Goal: Task Accomplishment & Management: Use online tool/utility

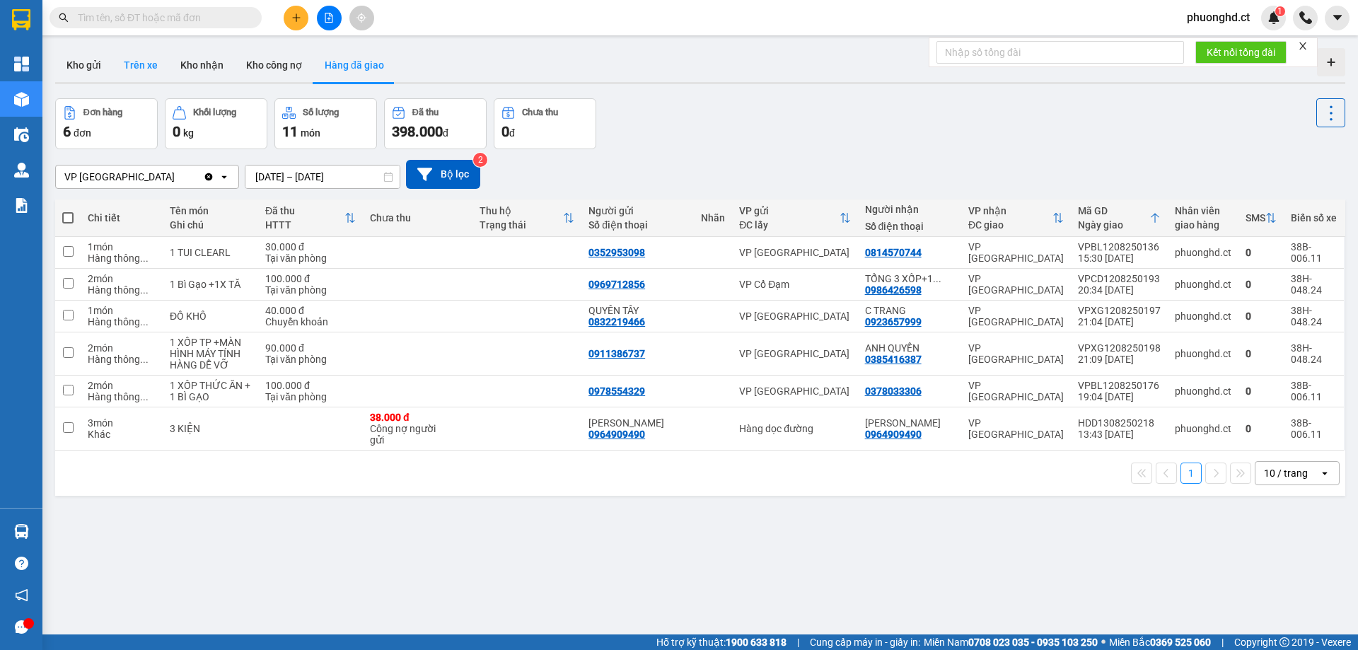
click at [151, 61] on button "Trên xe" at bounding box center [140, 65] width 57 height 34
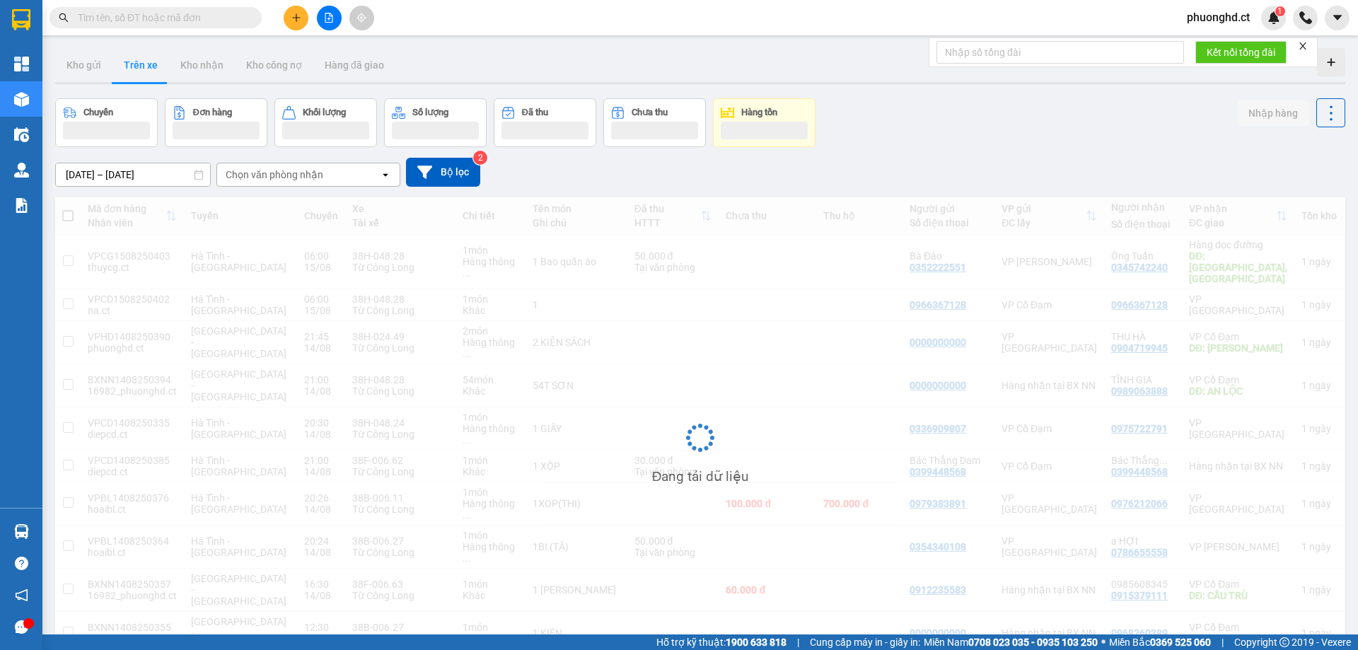
click at [293, 170] on div "Chọn văn phòng nhận" at bounding box center [275, 175] width 98 height 14
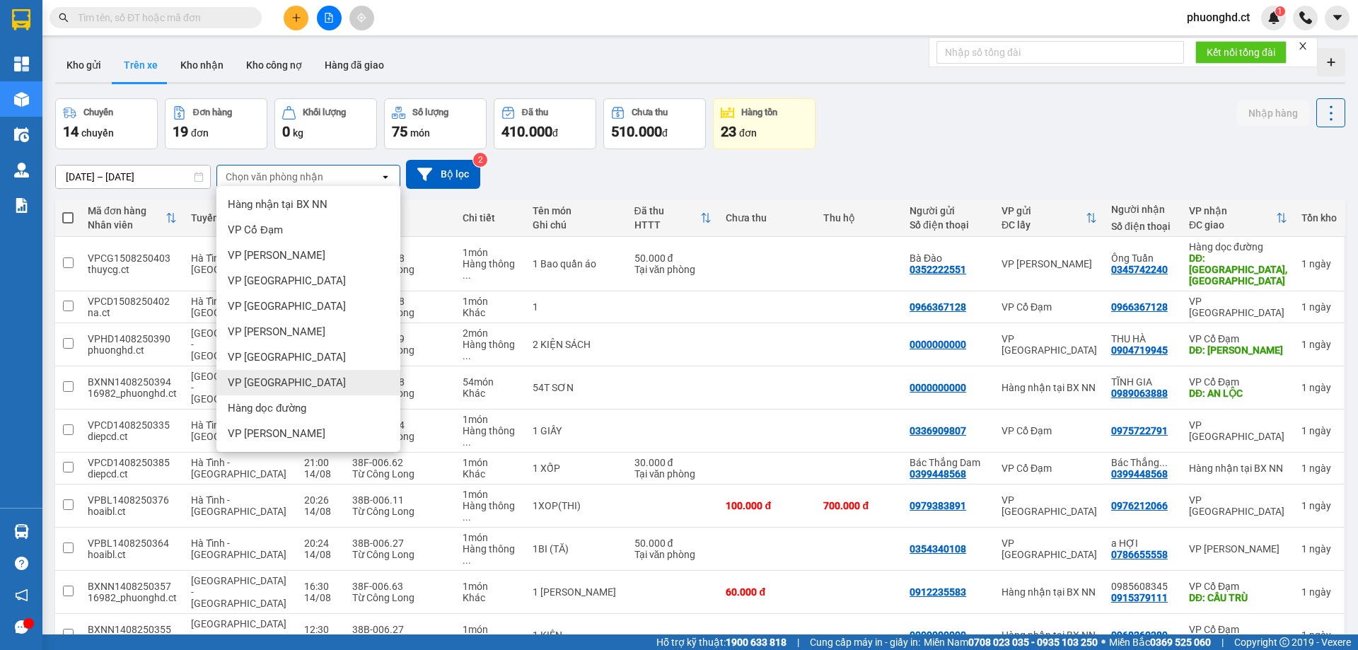
click at [282, 374] on div "VP Hà Đông" at bounding box center [308, 382] width 184 height 25
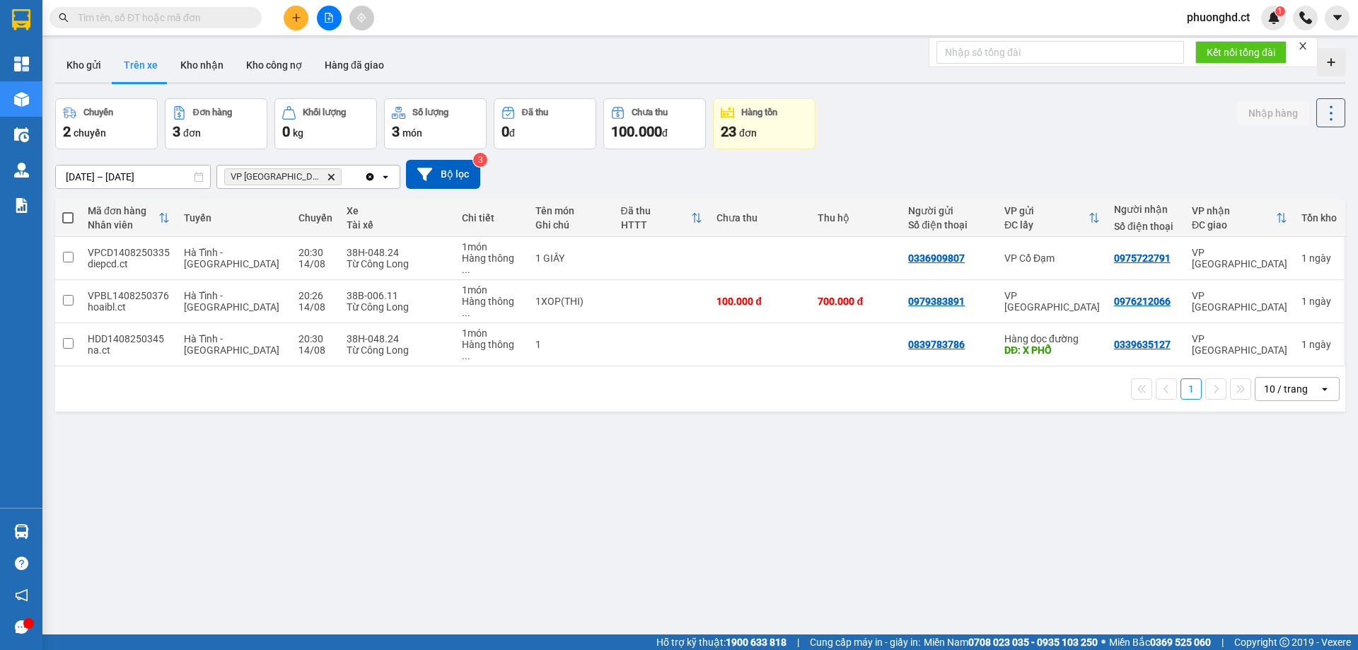
click at [1305, 47] on icon "close" at bounding box center [1302, 45] width 7 height 7
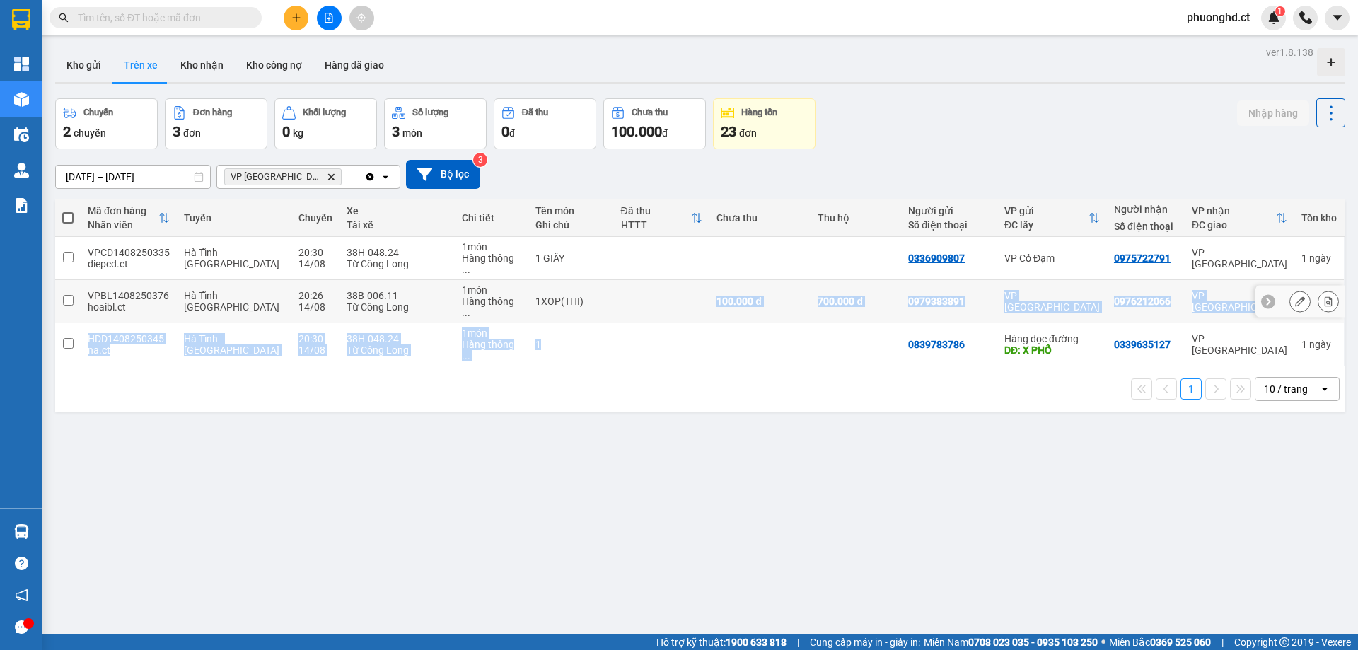
drag, startPoint x: 589, startPoint y: 311, endPoint x: 615, endPoint y: 272, distance: 46.9
click at [615, 272] on tbody "VPCD1408250335 diepcd.ct Hà Tĩnh - Hà Nội 20:30 14/08 38H-048.24 Từ Công Long 1…" at bounding box center [700, 301] width 1290 height 129
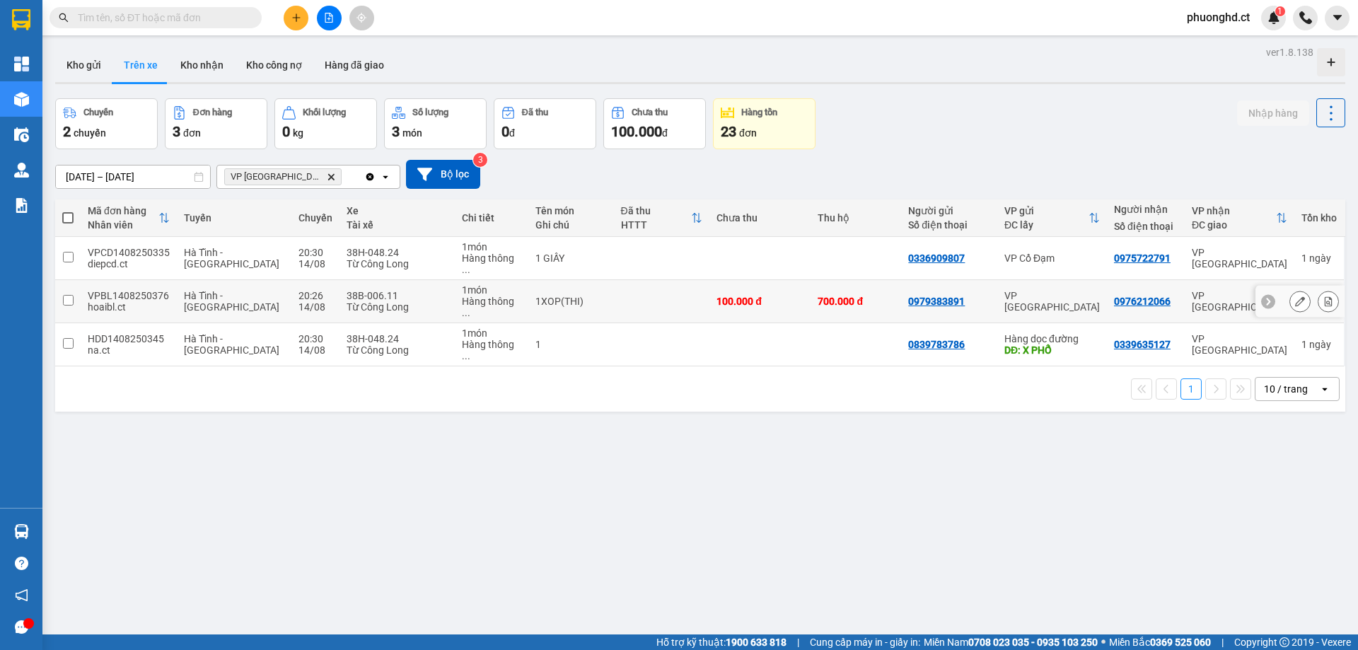
click at [619, 283] on td at bounding box center [662, 301] width 96 height 43
checkbox input "true"
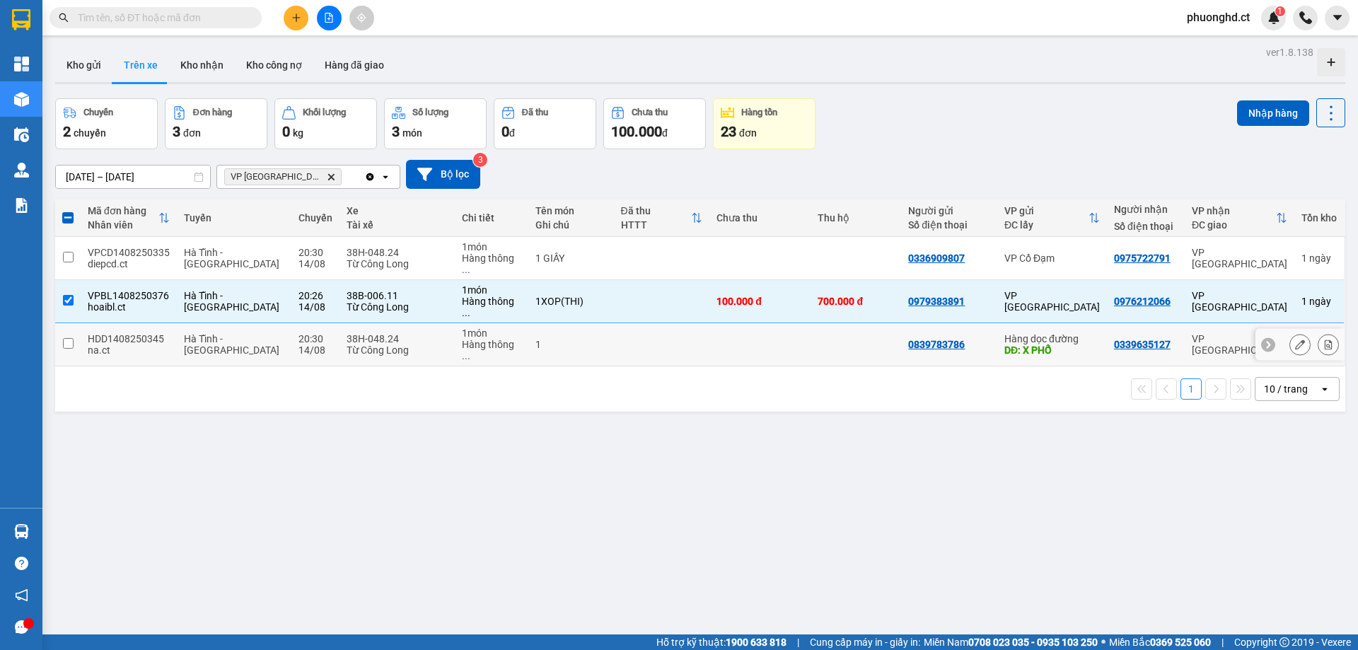
click at [684, 323] on td at bounding box center [662, 344] width 96 height 43
checkbox input "true"
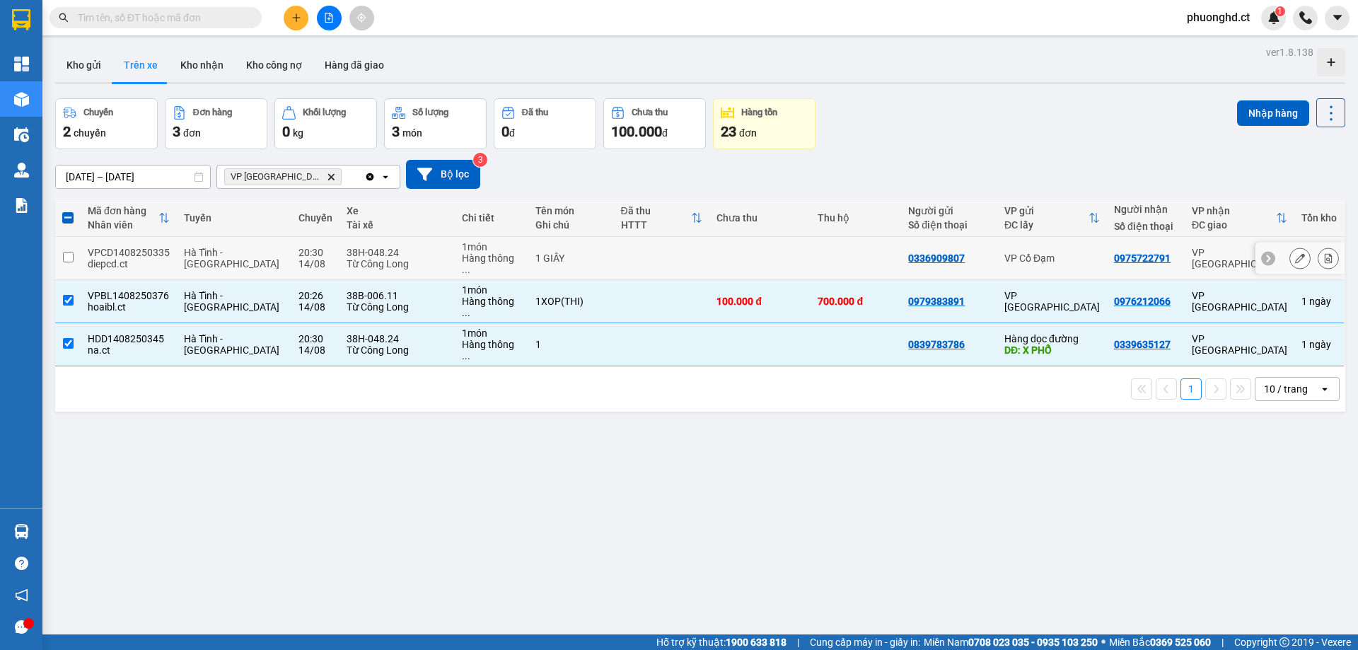
click at [639, 262] on td at bounding box center [662, 258] width 96 height 43
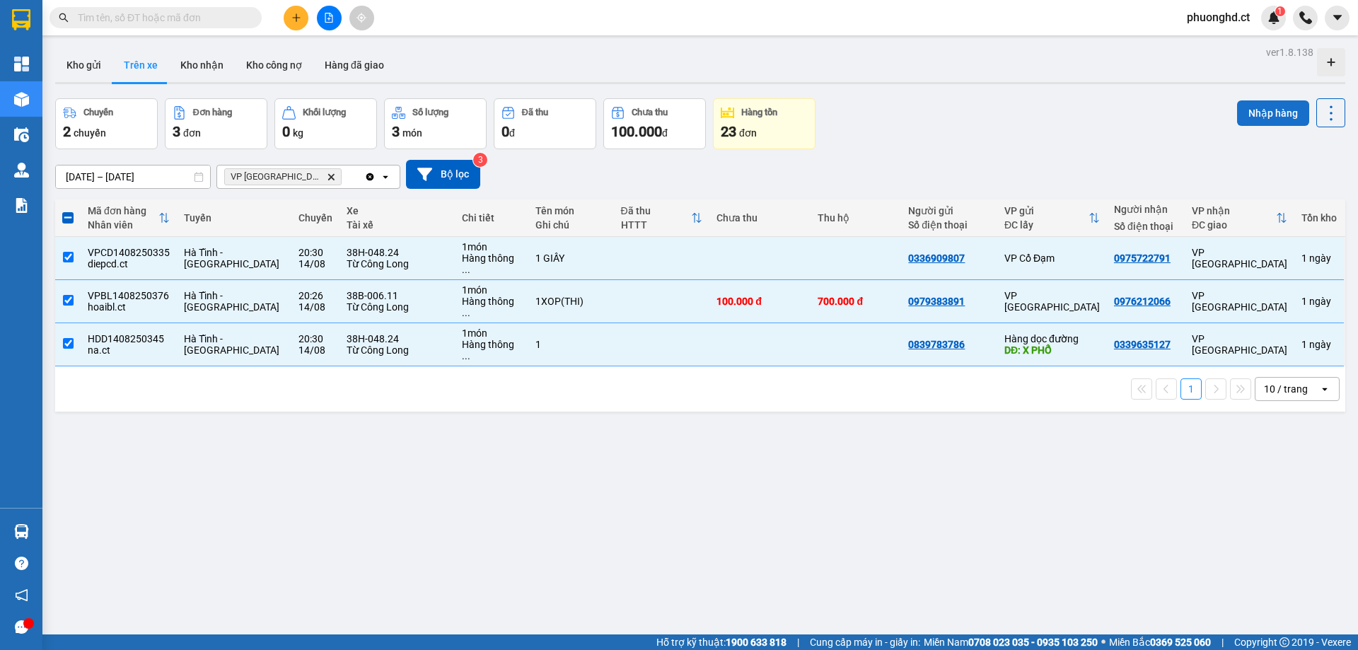
click at [1245, 120] on button "Nhập hàng" at bounding box center [1273, 112] width 72 height 25
checkbox input "false"
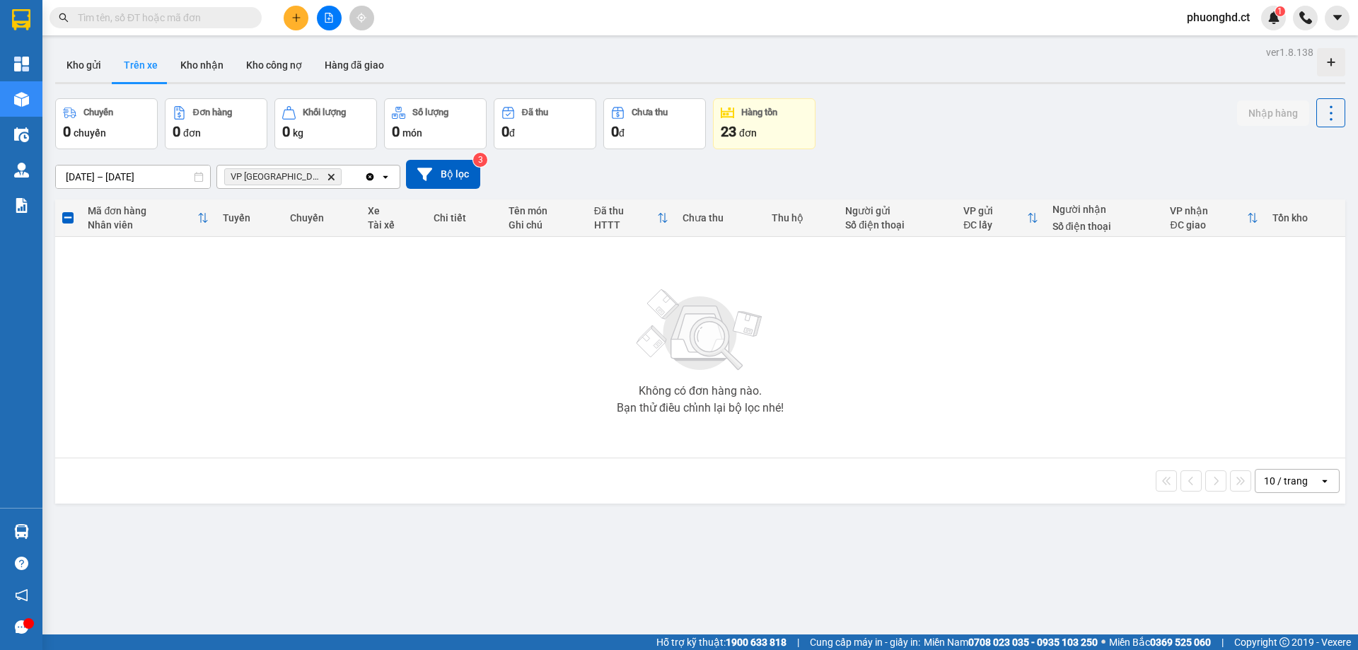
click at [219, 20] on input "text" at bounding box center [161, 18] width 167 height 16
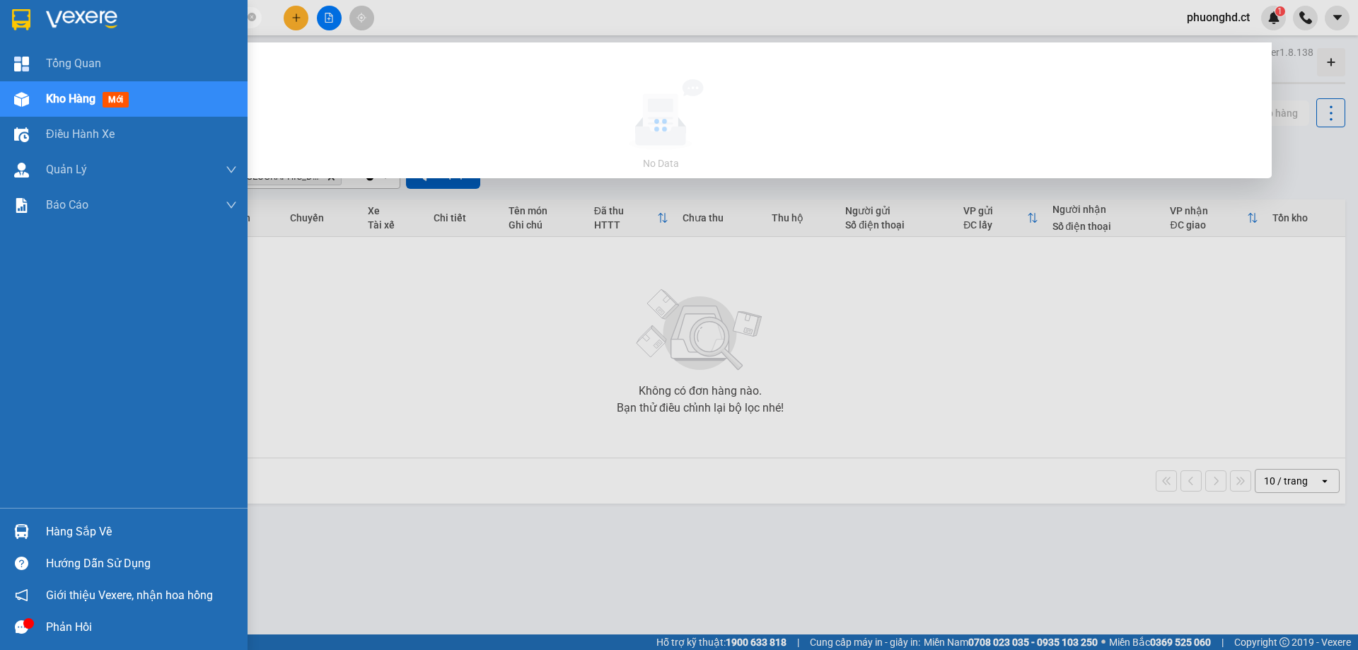
drag, startPoint x: 147, startPoint y: 19, endPoint x: 22, endPoint y: 19, distance: 125.2
click at [22, 19] on section "Kết quả tìm kiếm ( 0 ) Bộ lọc No Data hjyeenf phuonghd.ct 1 Tổng Quan Kho hàng …" at bounding box center [679, 325] width 1358 height 650
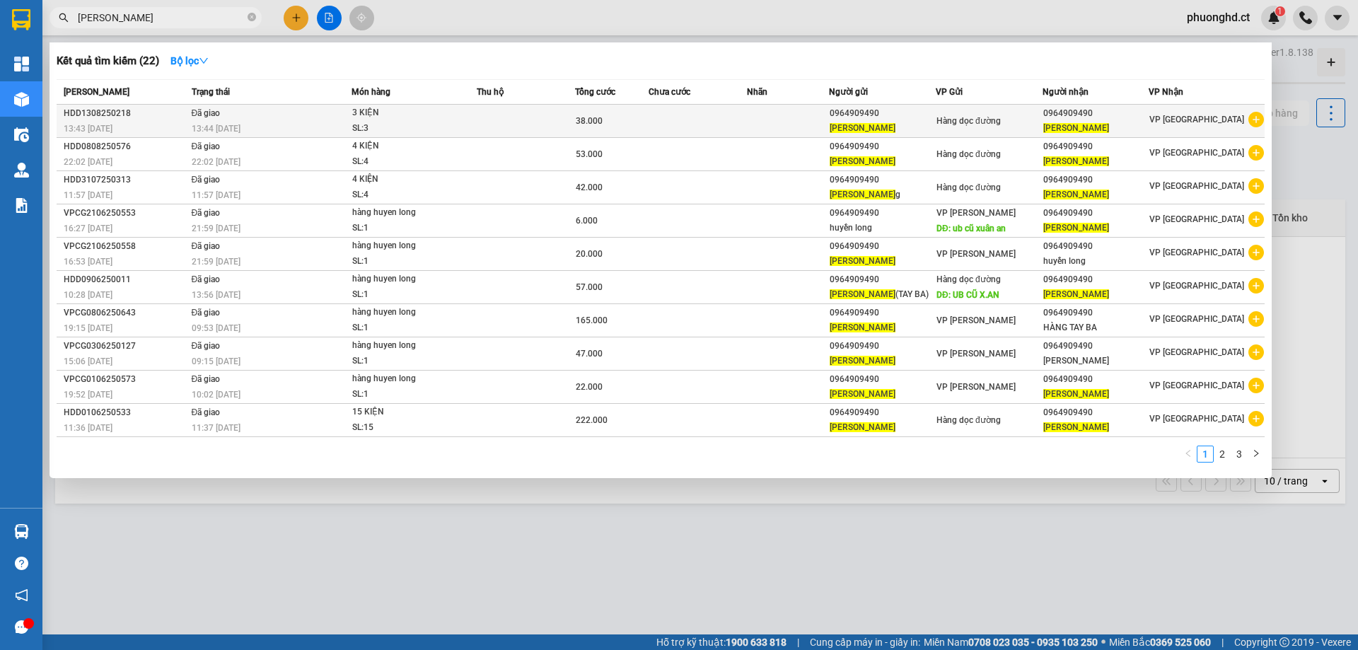
type input "HUYỀN QUANG"
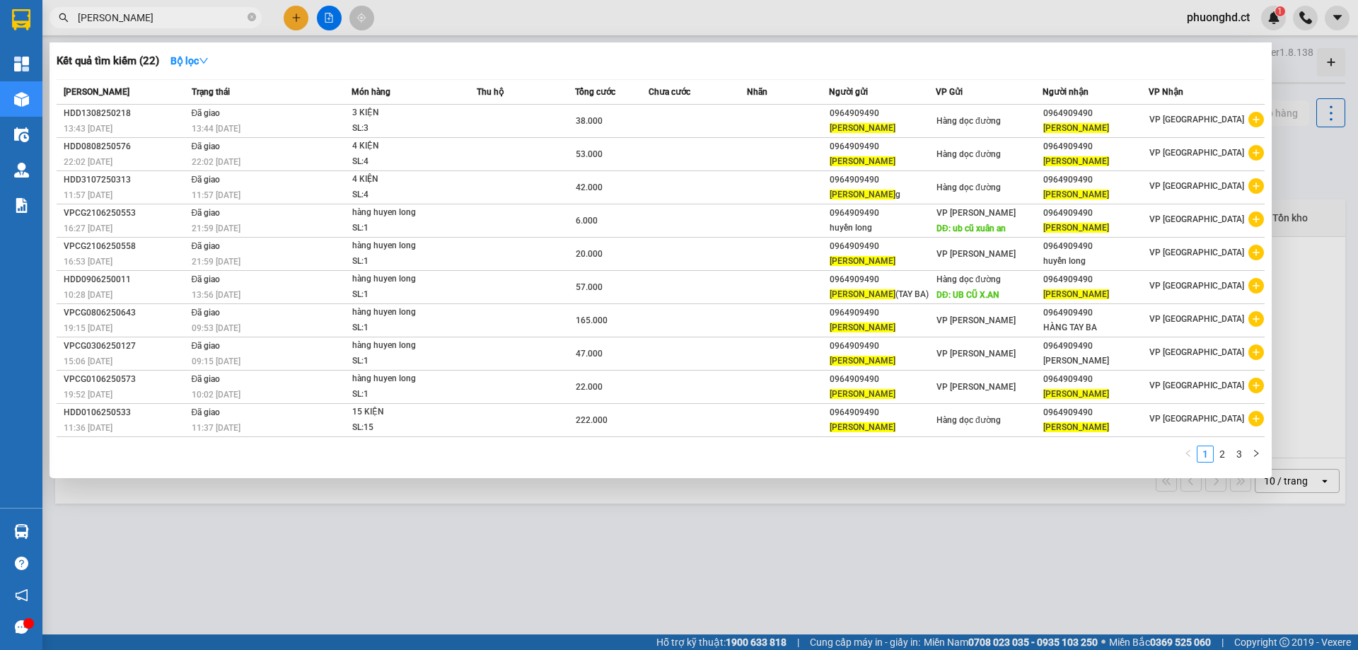
click at [1256, 122] on icon "plus-circle" at bounding box center [1256, 120] width 16 height 16
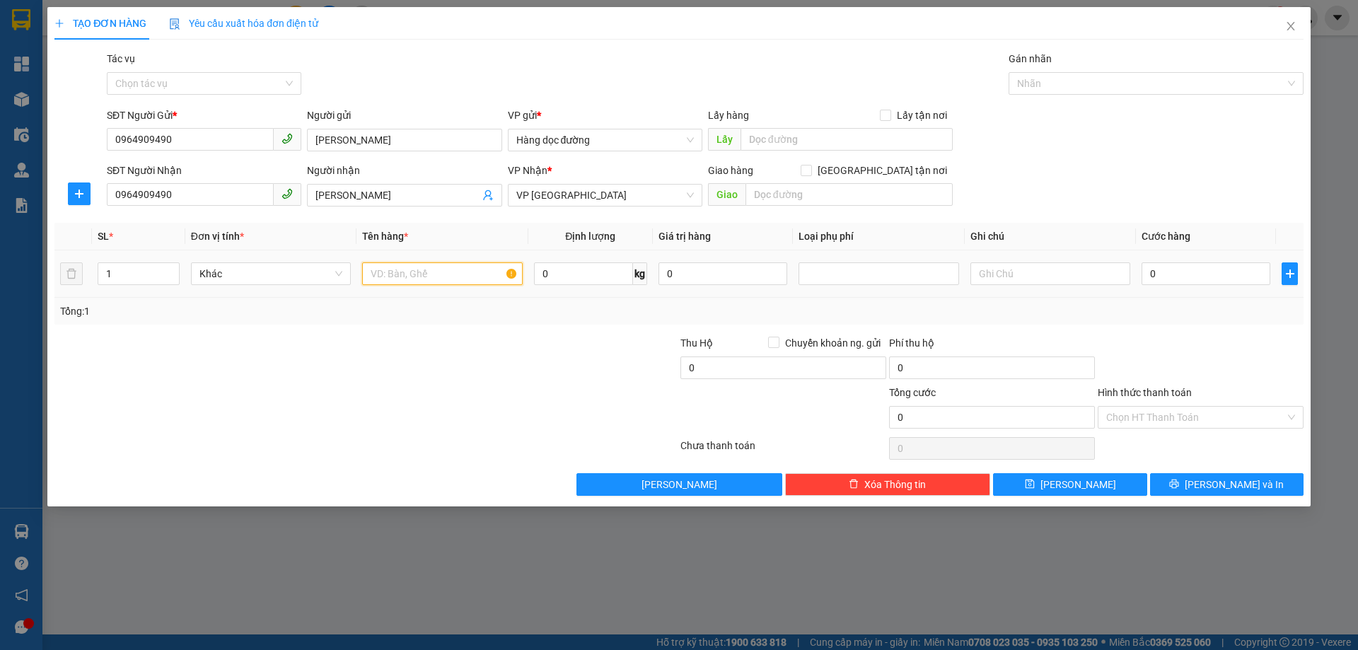
click at [391, 266] on input "text" at bounding box center [442, 273] width 160 height 23
type input "1 KIỆN"
click at [1179, 273] on input "0" at bounding box center [1205, 273] width 129 height 23
click at [1169, 175] on div "SĐT Người Nhận 0964909490 Người nhận HUYỀN QUANG VP Nhận * VP Hà Đông Giao hàng…" at bounding box center [705, 188] width 1202 height 50
drag, startPoint x: 1189, startPoint y: 280, endPoint x: 1182, endPoint y: 276, distance: 8.2
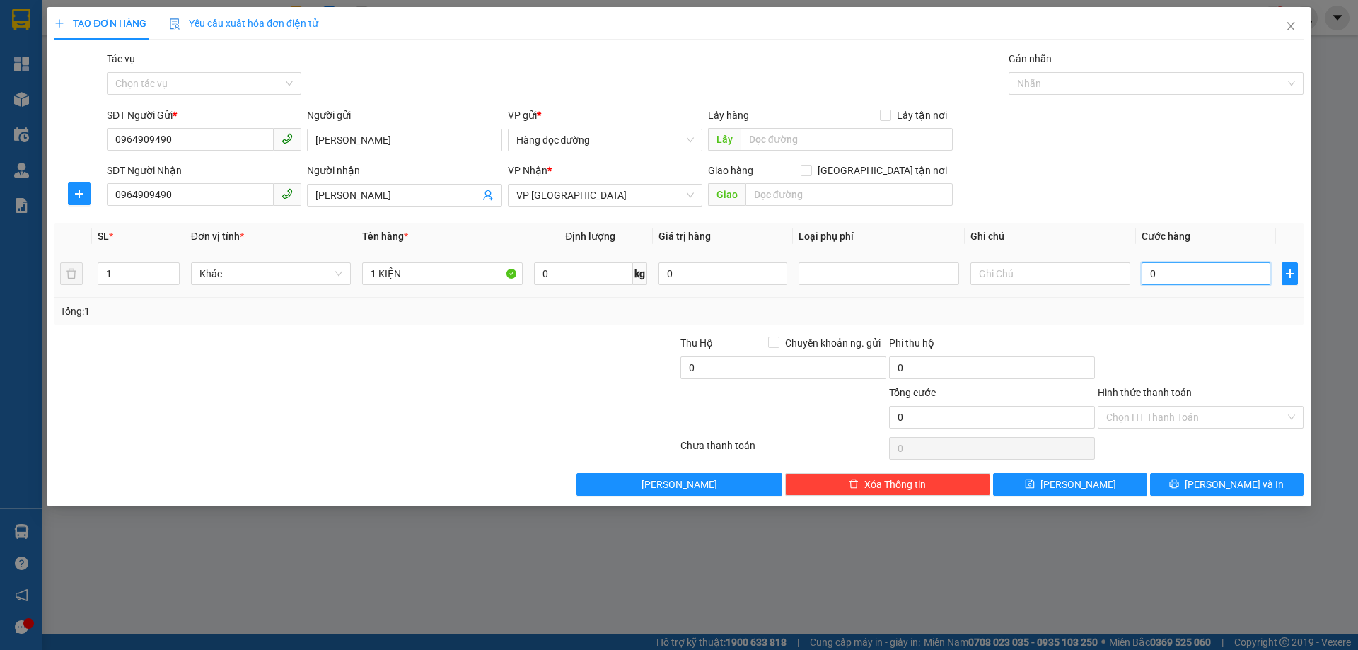
click at [1189, 281] on input "0" at bounding box center [1205, 273] width 129 height 23
type input "30"
click at [150, 86] on input "Tác vụ" at bounding box center [199, 83] width 168 height 21
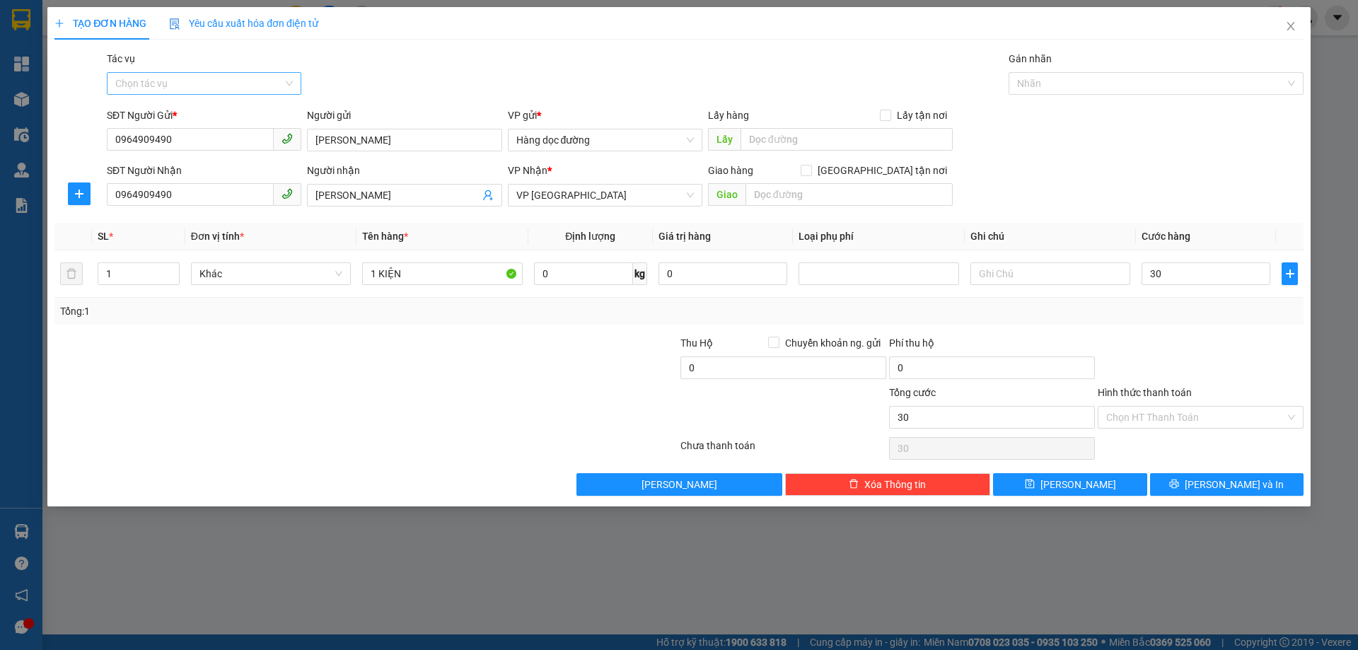
type input "30.000"
click at [139, 134] on div "Nhập hàng kho nhận" at bounding box center [203, 135] width 177 height 16
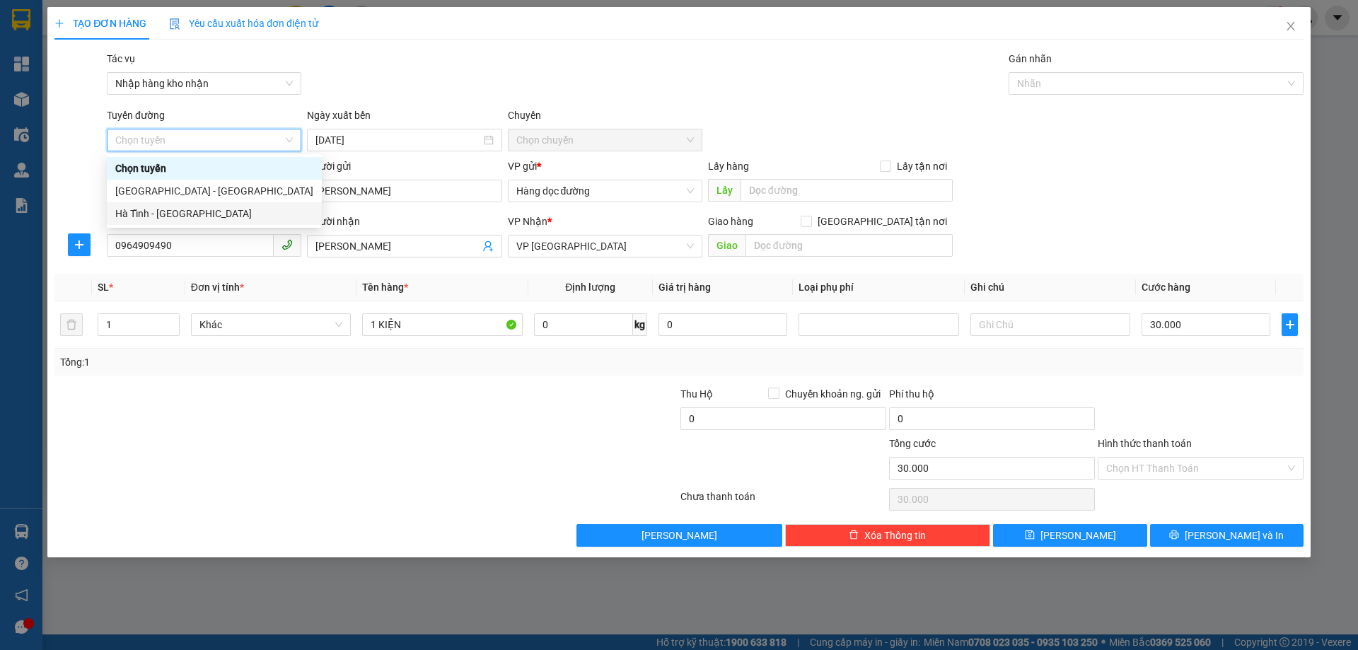
click at [193, 210] on div "Hà Tĩnh - Hà Nội" at bounding box center [214, 214] width 198 height 16
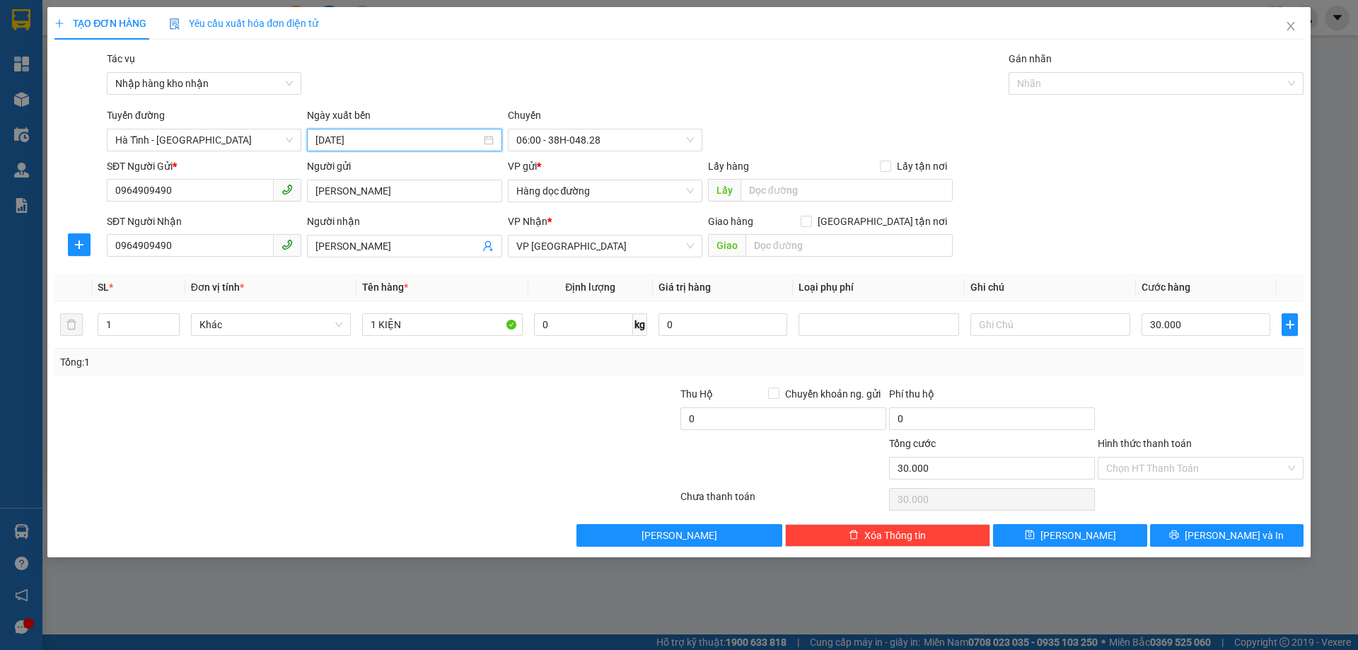
click at [373, 139] on input "15/08/2025" at bounding box center [397, 140] width 165 height 16
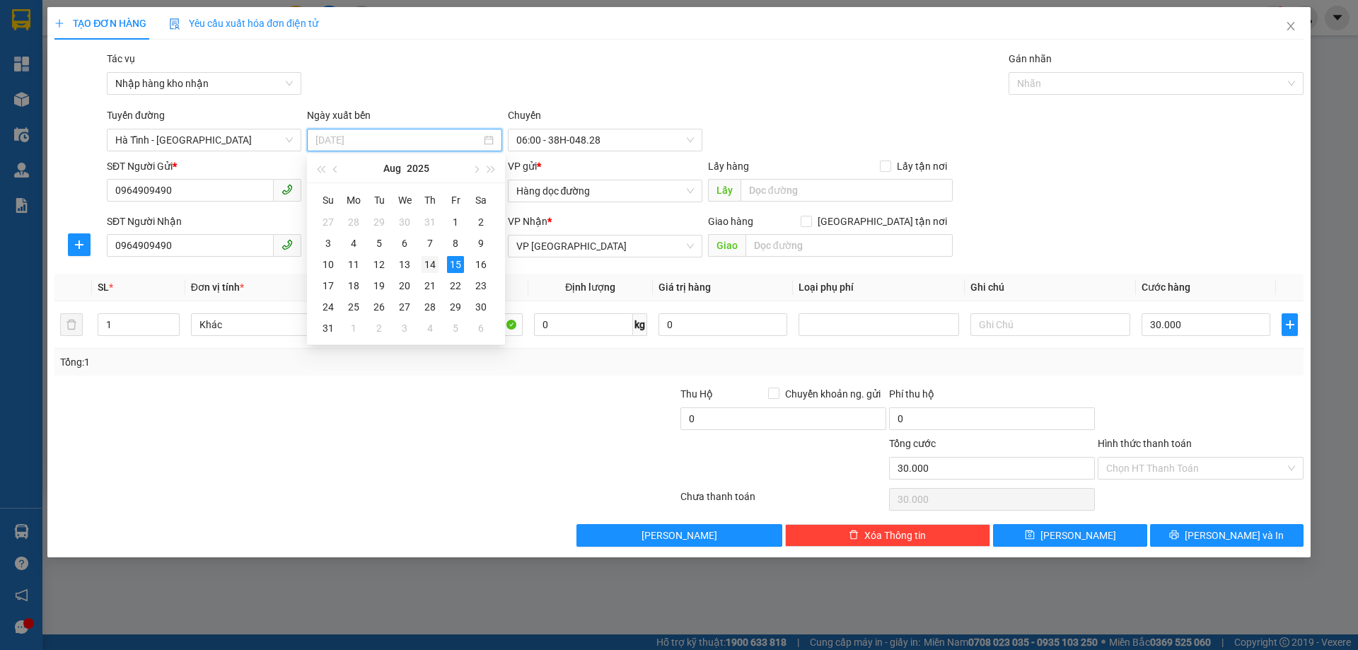
click at [430, 262] on div "14" at bounding box center [429, 264] width 17 height 17
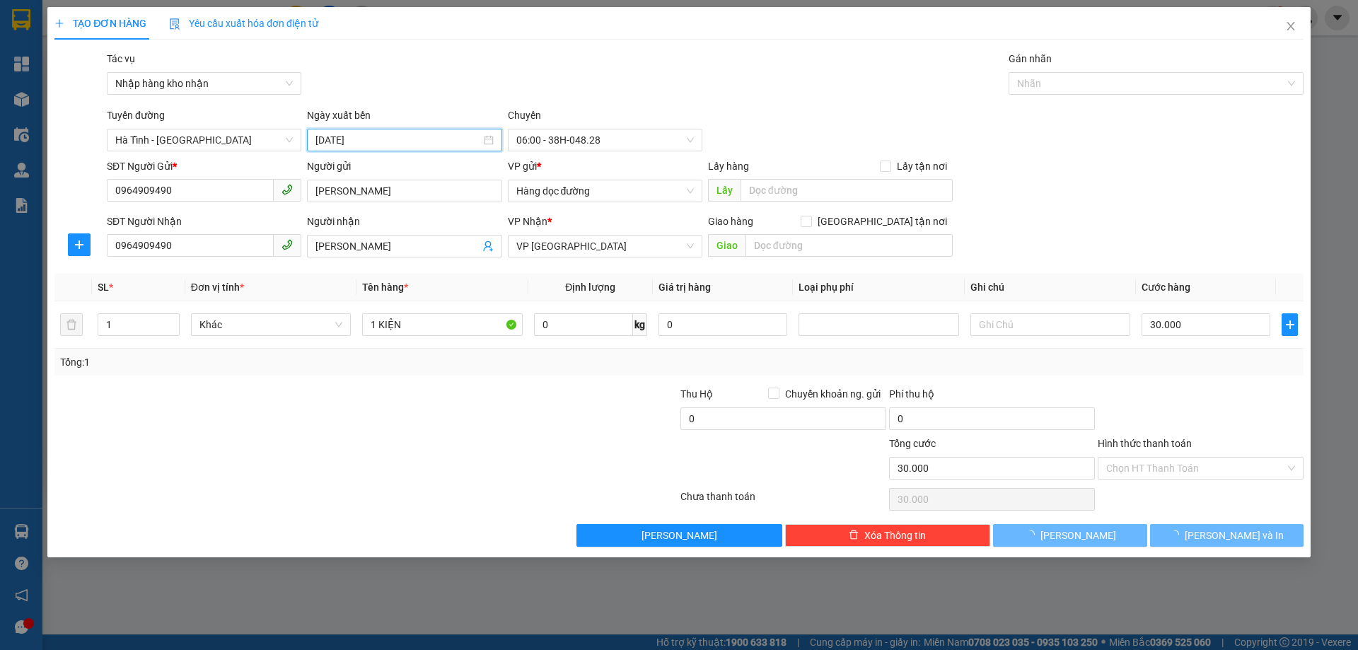
type input "14/08/2025"
click at [573, 130] on span "06:00 - 38H-048.28" at bounding box center [604, 139] width 177 height 21
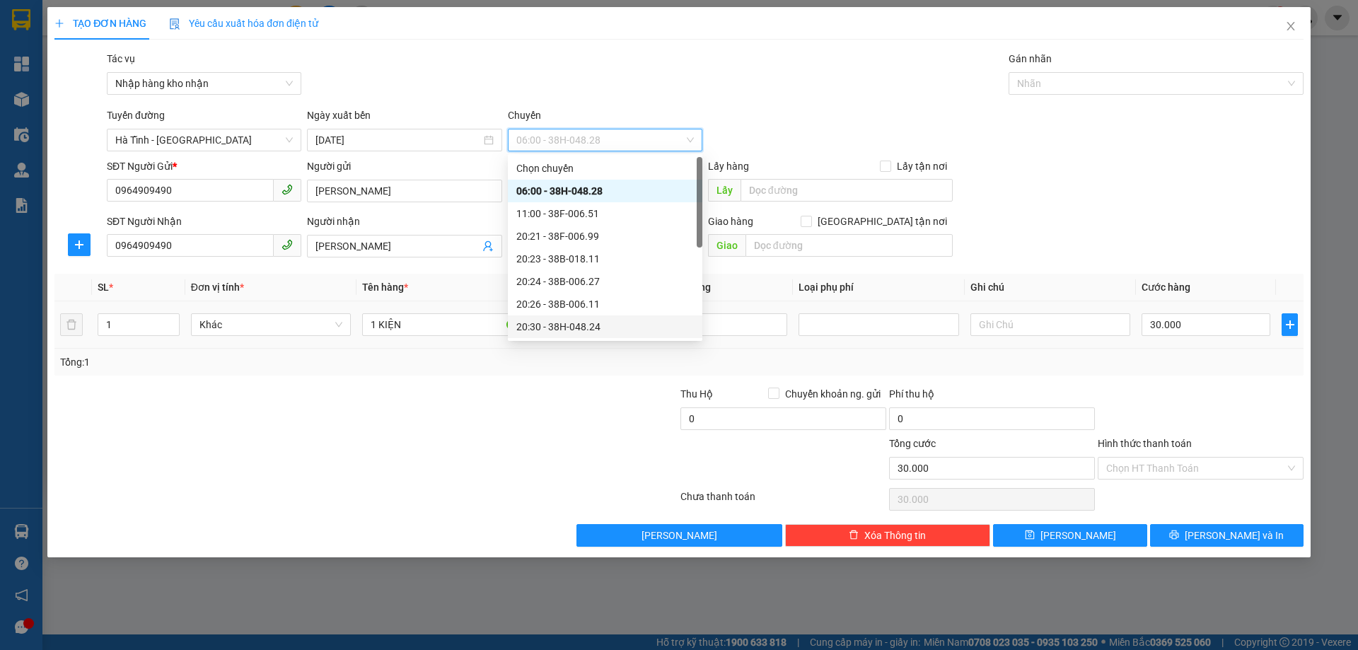
click at [608, 320] on div "20:30 - 38H-048.24" at bounding box center [604, 327] width 177 height 16
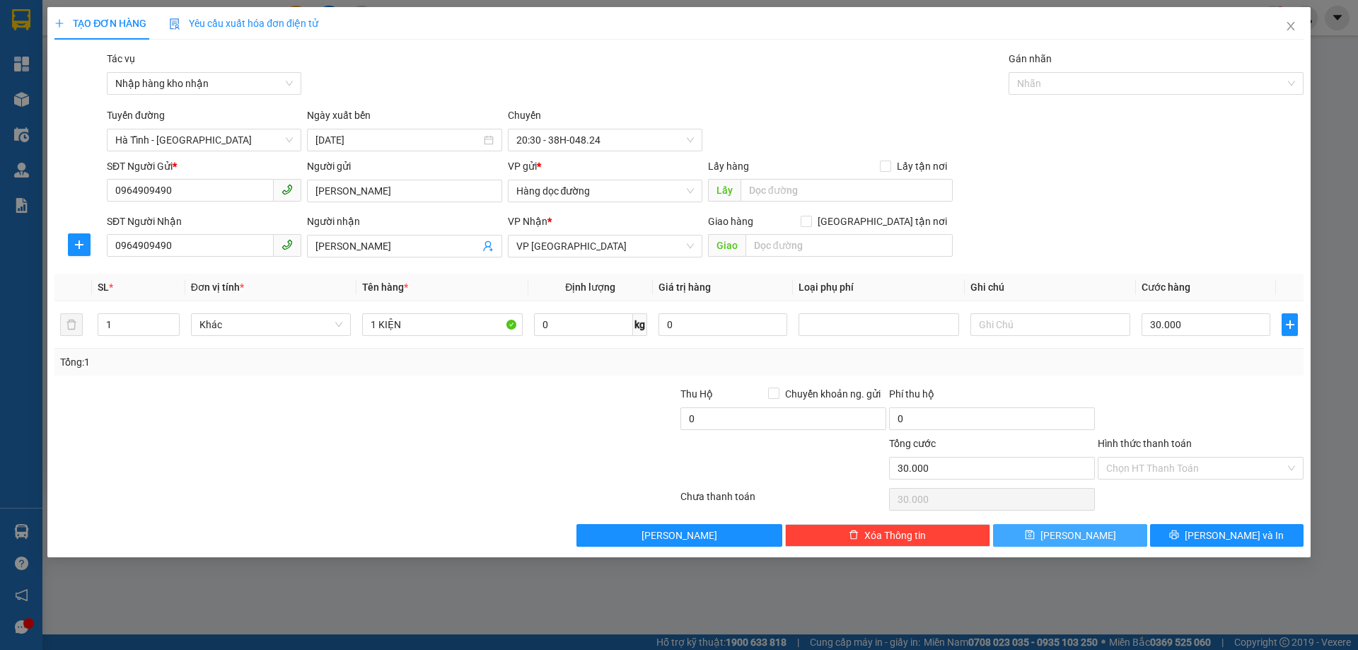
click at [1132, 542] on button "Lưu" at bounding box center [1069, 535] width 153 height 23
type input "0"
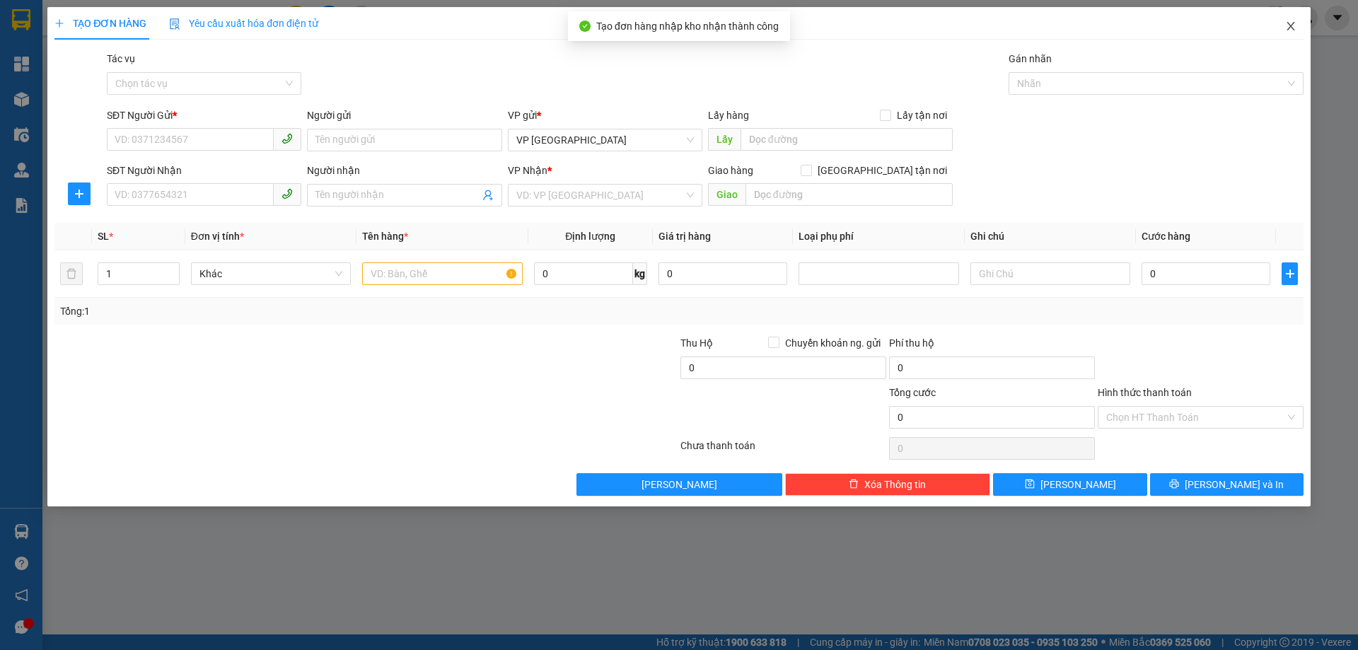
click at [1291, 33] on span "Close" at bounding box center [1291, 27] width 40 height 40
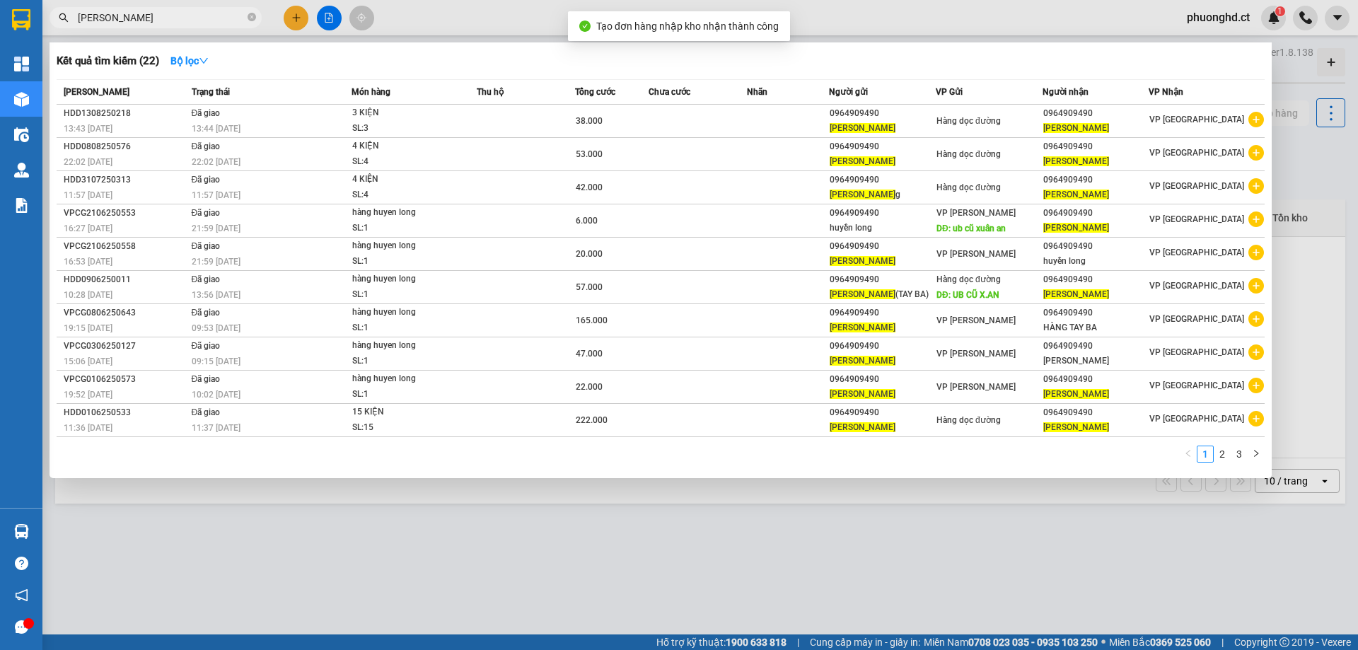
click at [713, 549] on div at bounding box center [679, 325] width 1358 height 650
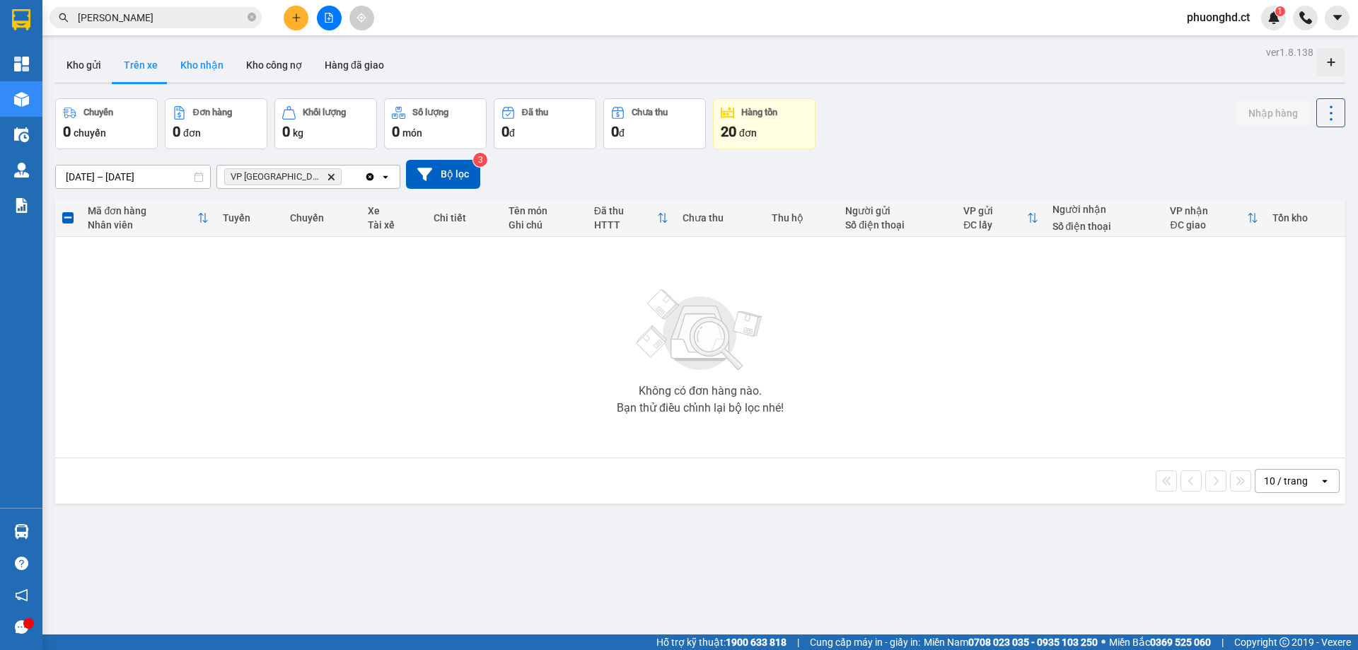
click at [219, 64] on button "Kho nhận" at bounding box center [202, 65] width 66 height 34
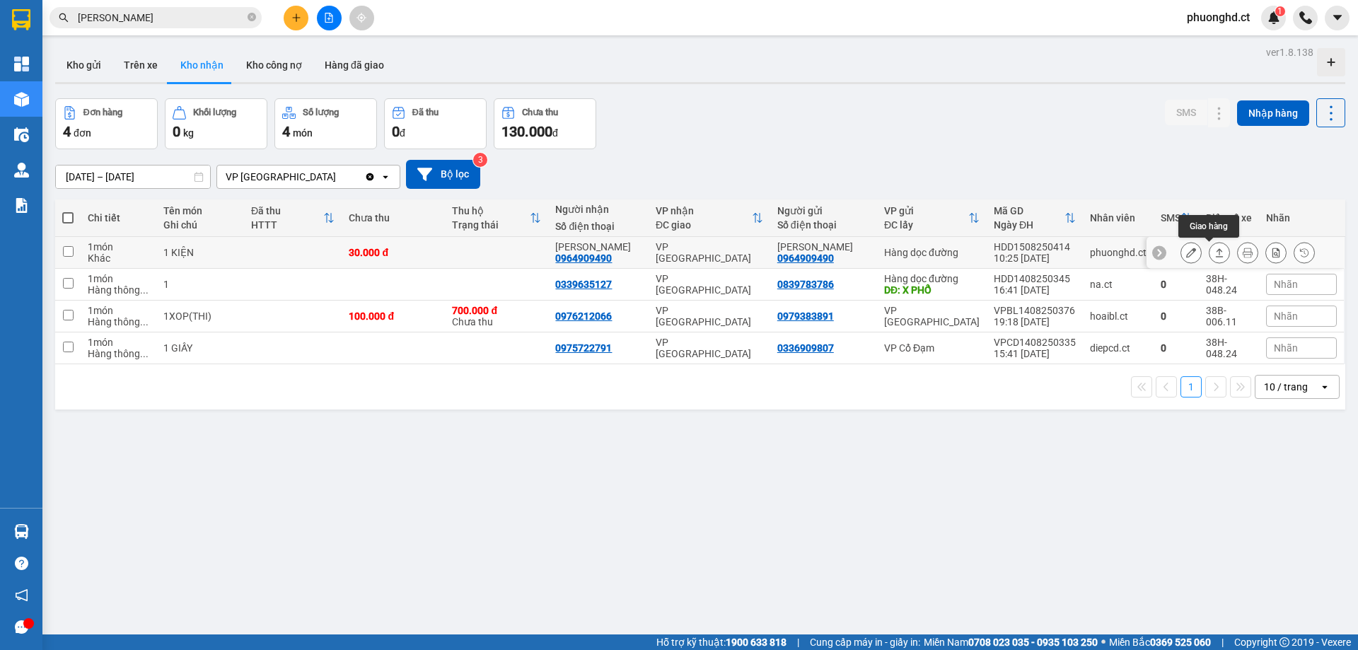
click at [1214, 254] on icon at bounding box center [1219, 253] width 10 height 10
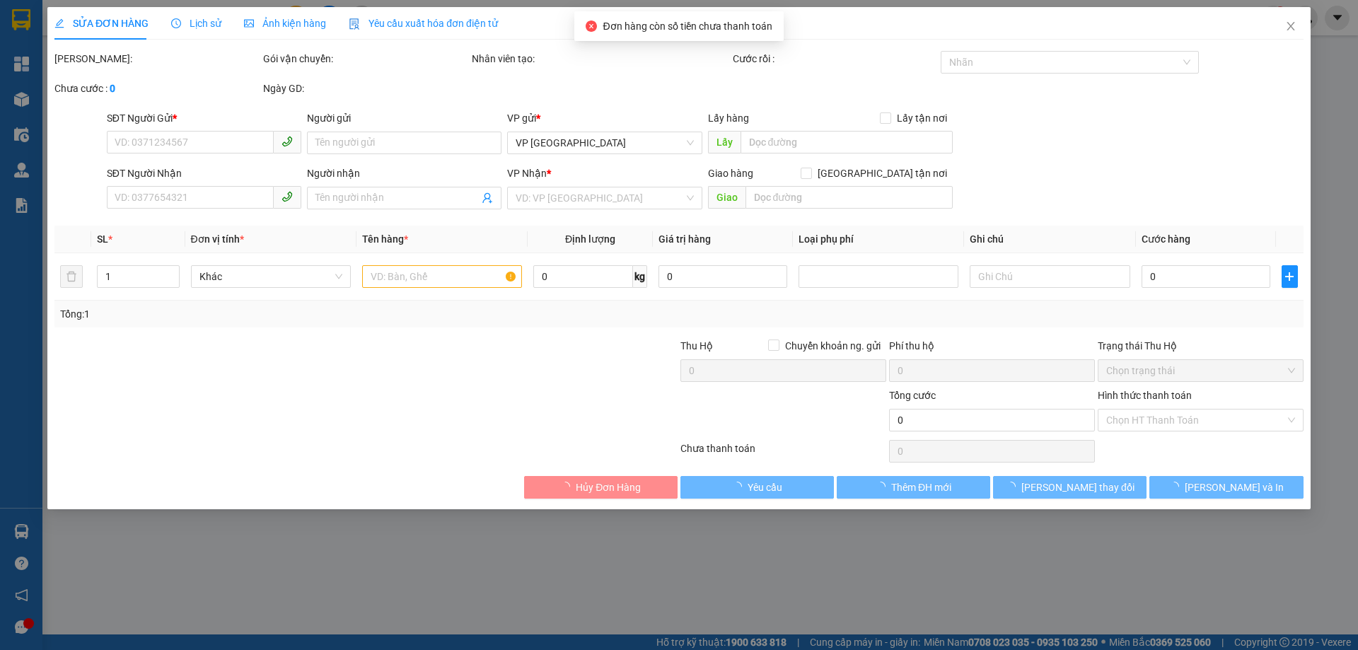
type input "0964909490"
type input "HUYỀN QUANG"
type input "0964909490"
type input "HUYỀN QUANG"
type input "30.000"
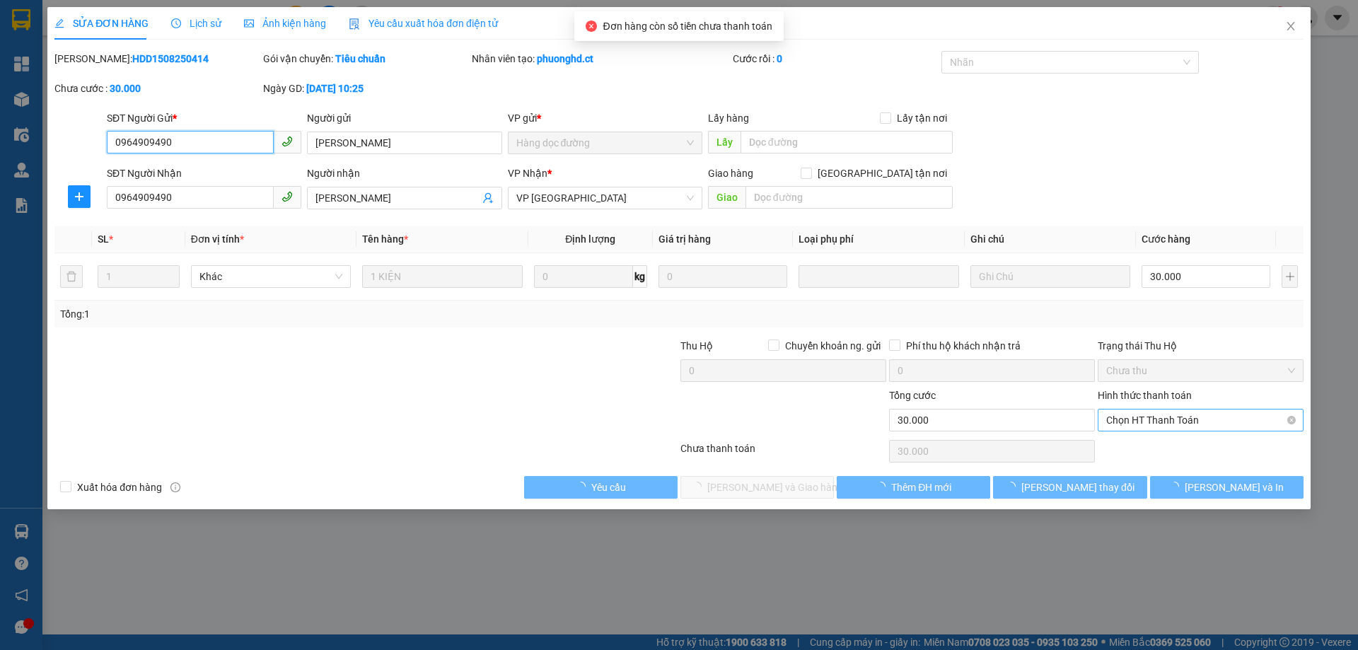
click at [1168, 414] on span "Chọn HT Thanh Toán" at bounding box center [1200, 419] width 189 height 21
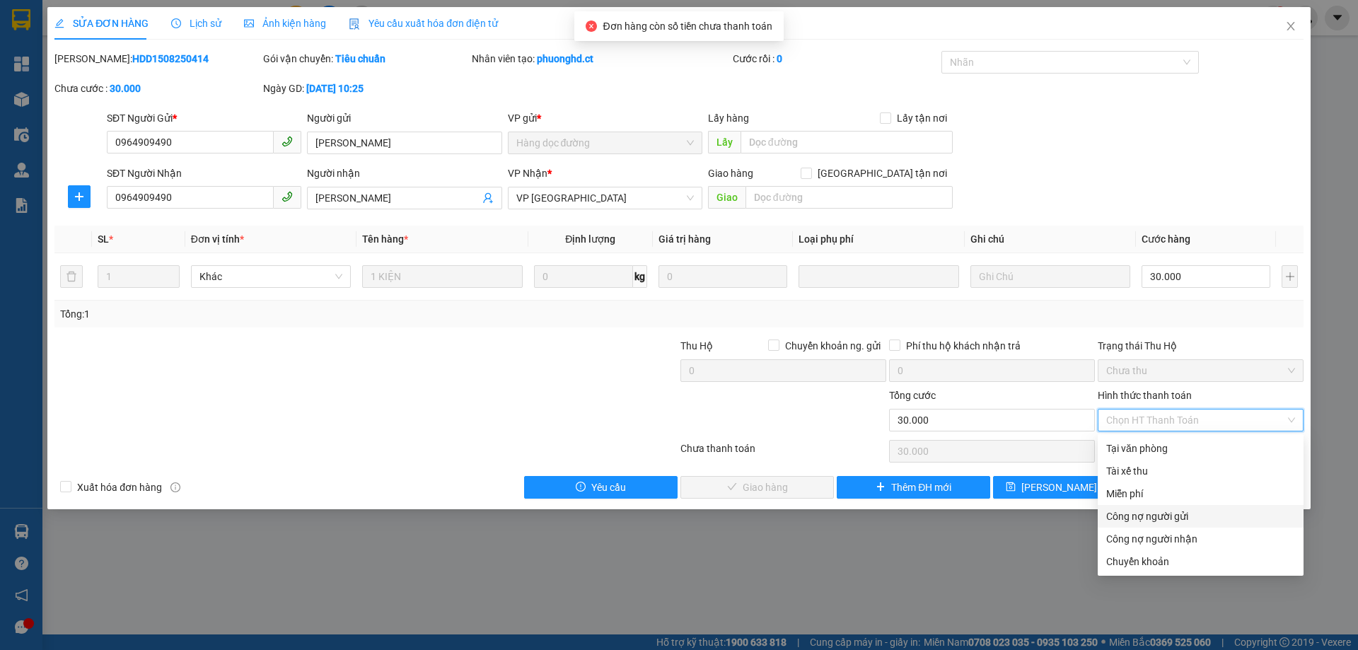
click at [1141, 516] on div "Công nợ người gửi" at bounding box center [1200, 516] width 189 height 16
type input "0"
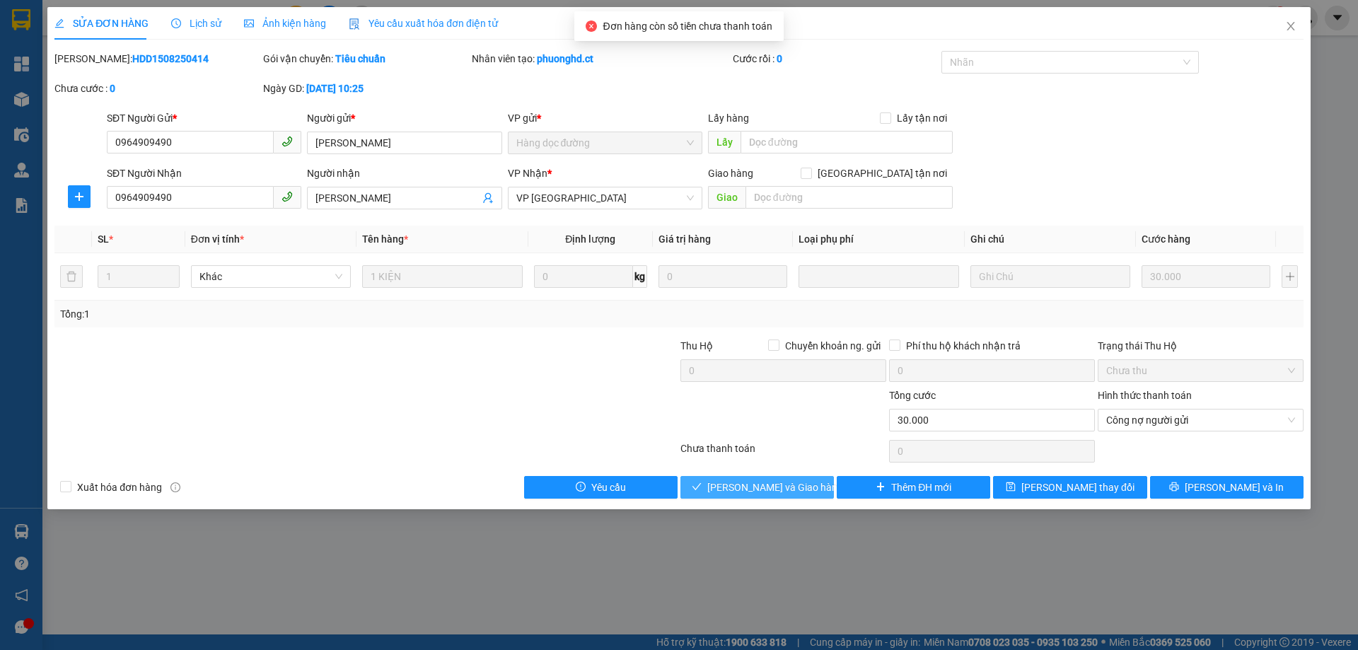
click at [728, 479] on span "Lưu và Giao hàng" at bounding box center [775, 487] width 136 height 16
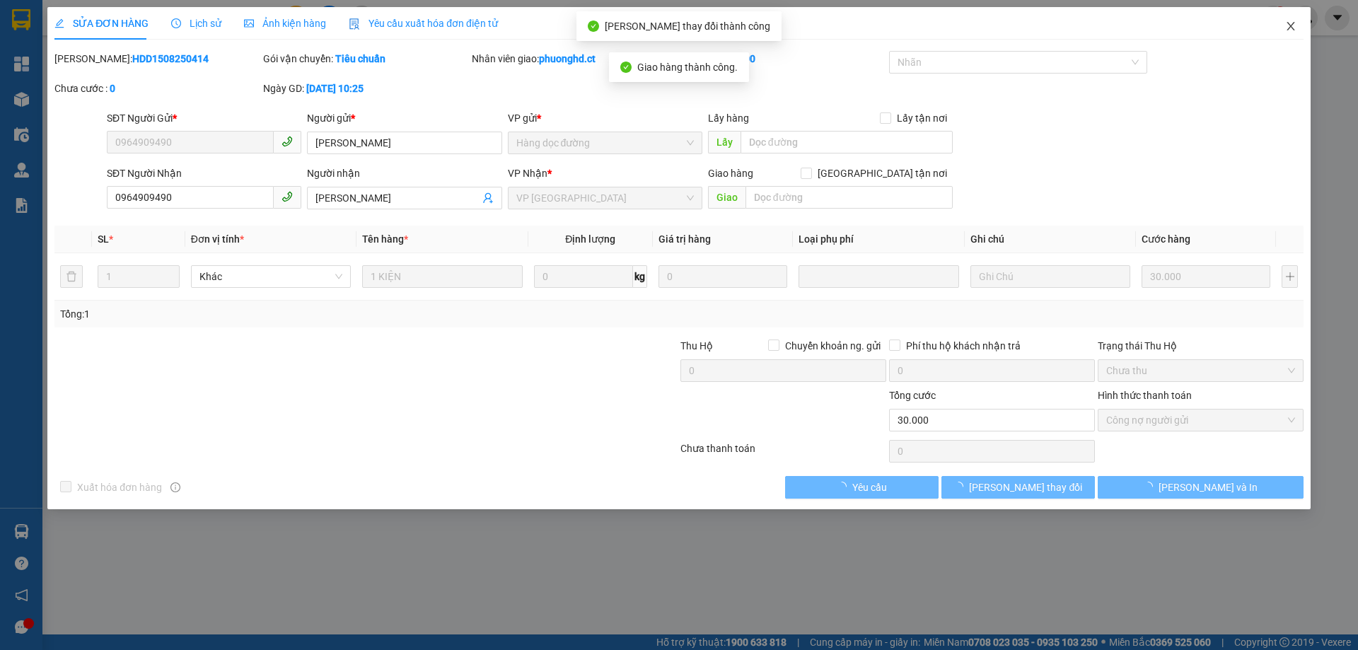
click at [1294, 28] on icon "close" at bounding box center [1290, 26] width 11 height 11
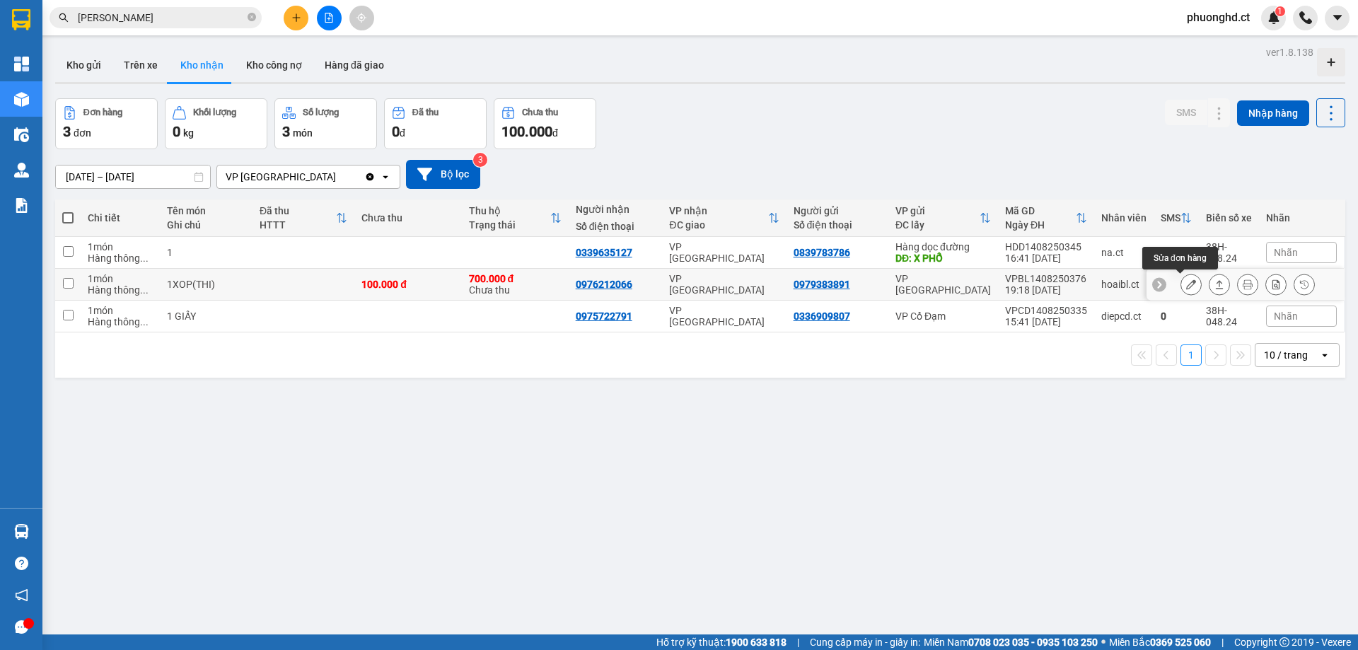
click at [1181, 284] on button at bounding box center [1191, 284] width 20 height 25
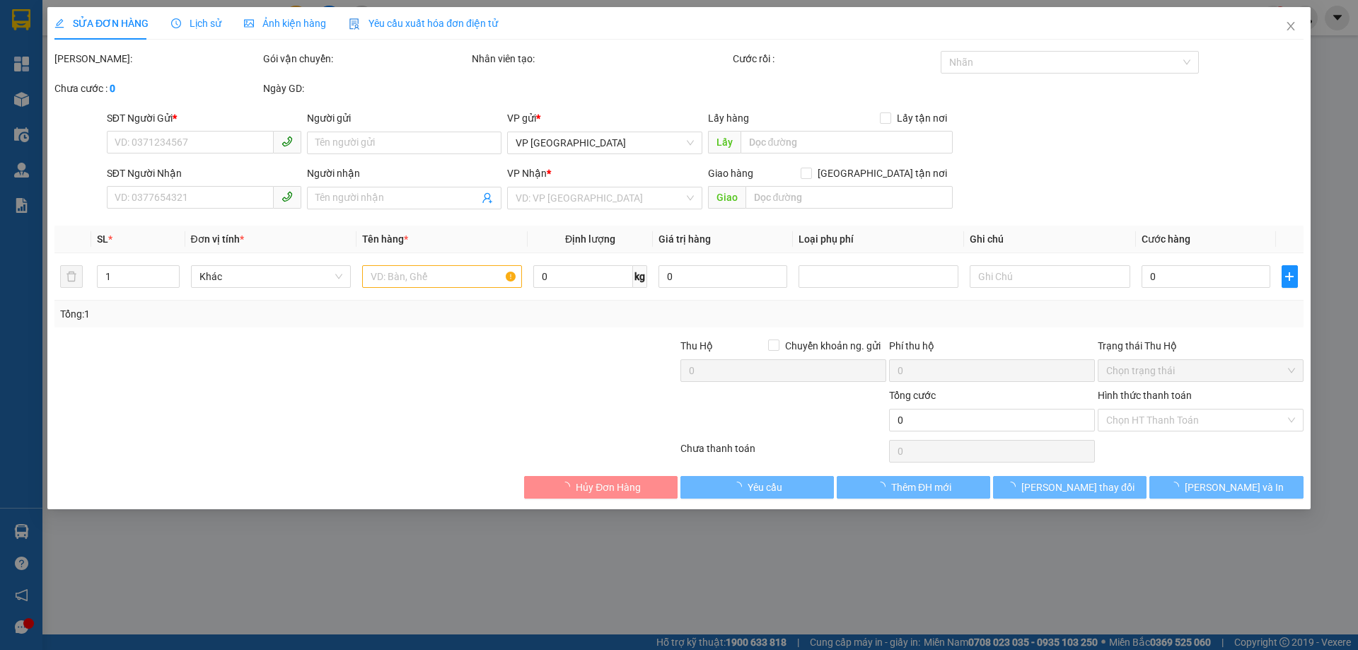
type input "0979383891"
type input "0976212066"
type input "100.000"
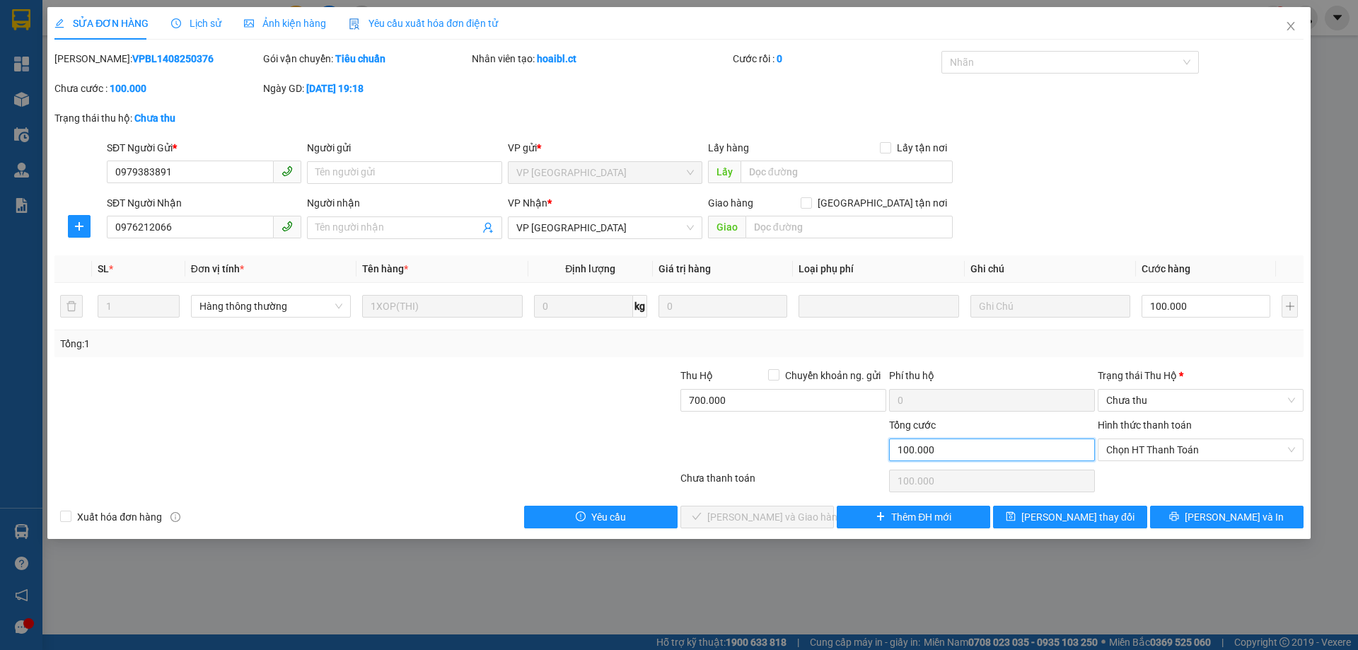
click at [1018, 456] on input "100.000" at bounding box center [992, 449] width 206 height 23
drag, startPoint x: 1012, startPoint y: 453, endPoint x: 857, endPoint y: 455, distance: 154.9
click at [857, 455] on div "Tổng cước 100.000 Hình thức thanh toán Chọn HT Thanh Toán" at bounding box center [679, 442] width 1252 height 50
click at [1130, 400] on span "Chưa thu" at bounding box center [1200, 400] width 189 height 21
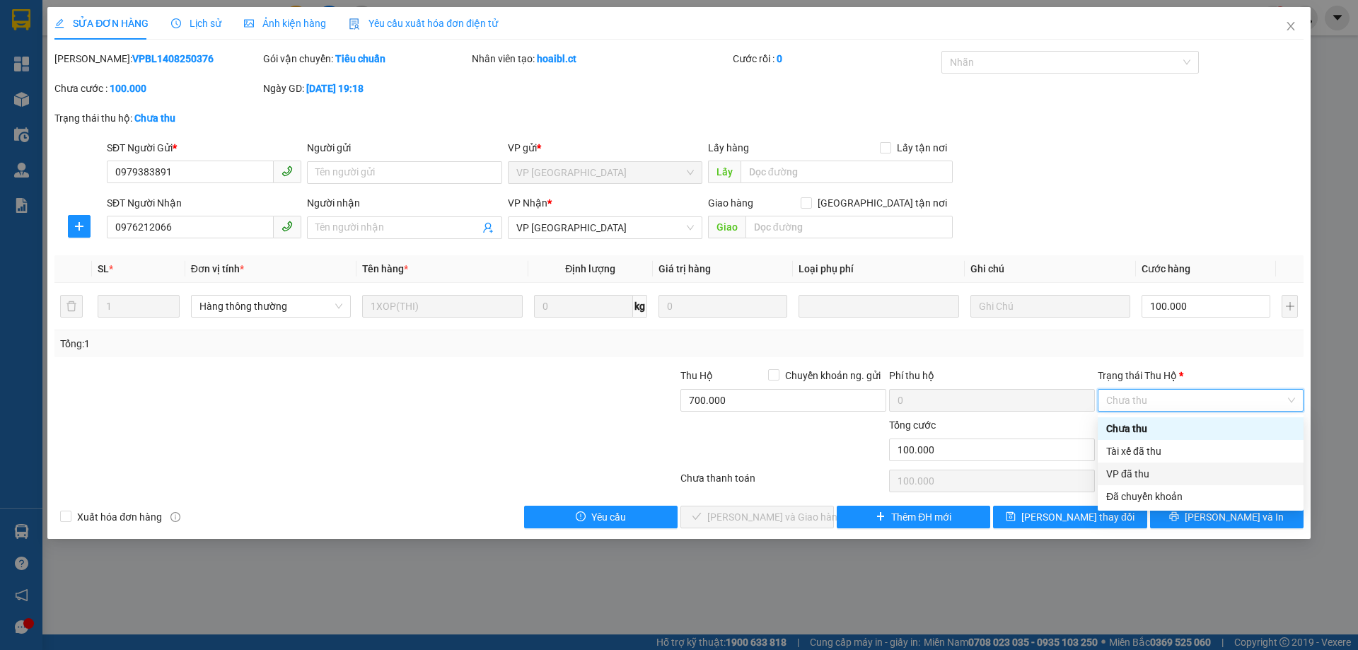
click at [1150, 474] on div "VP đã thu" at bounding box center [1200, 474] width 189 height 16
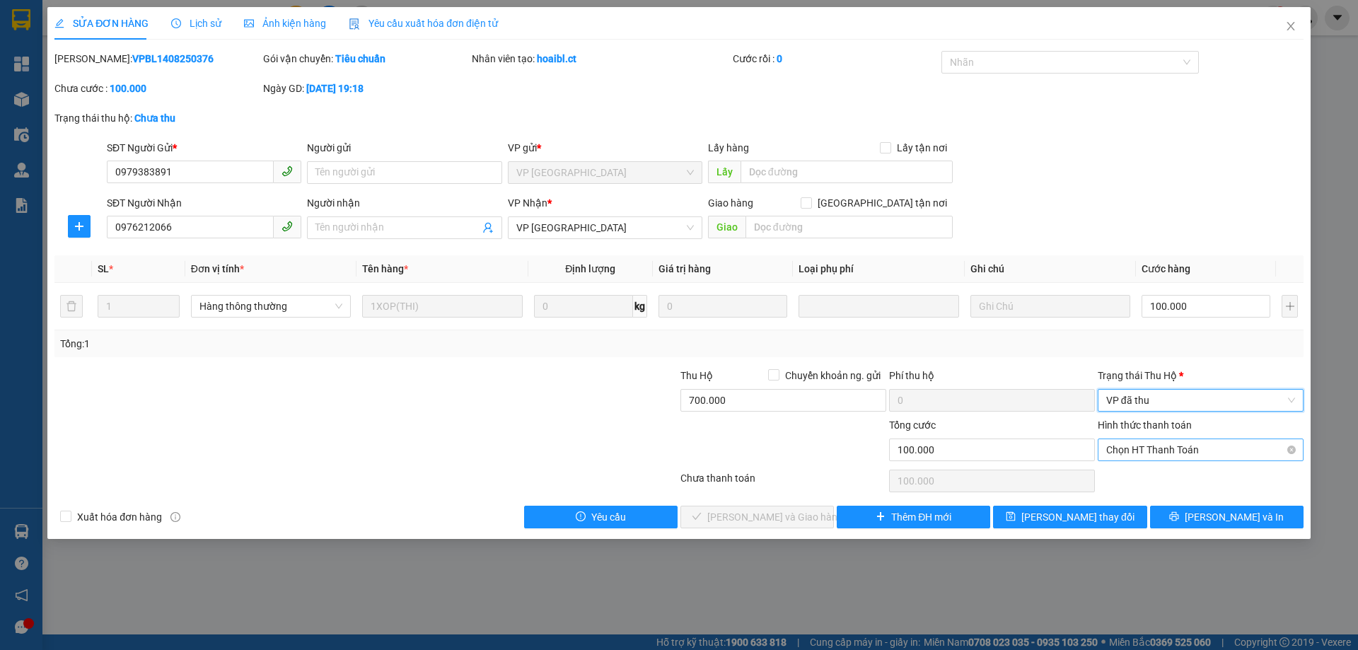
click at [1137, 453] on span "Chọn HT Thanh Toán" at bounding box center [1200, 449] width 189 height 21
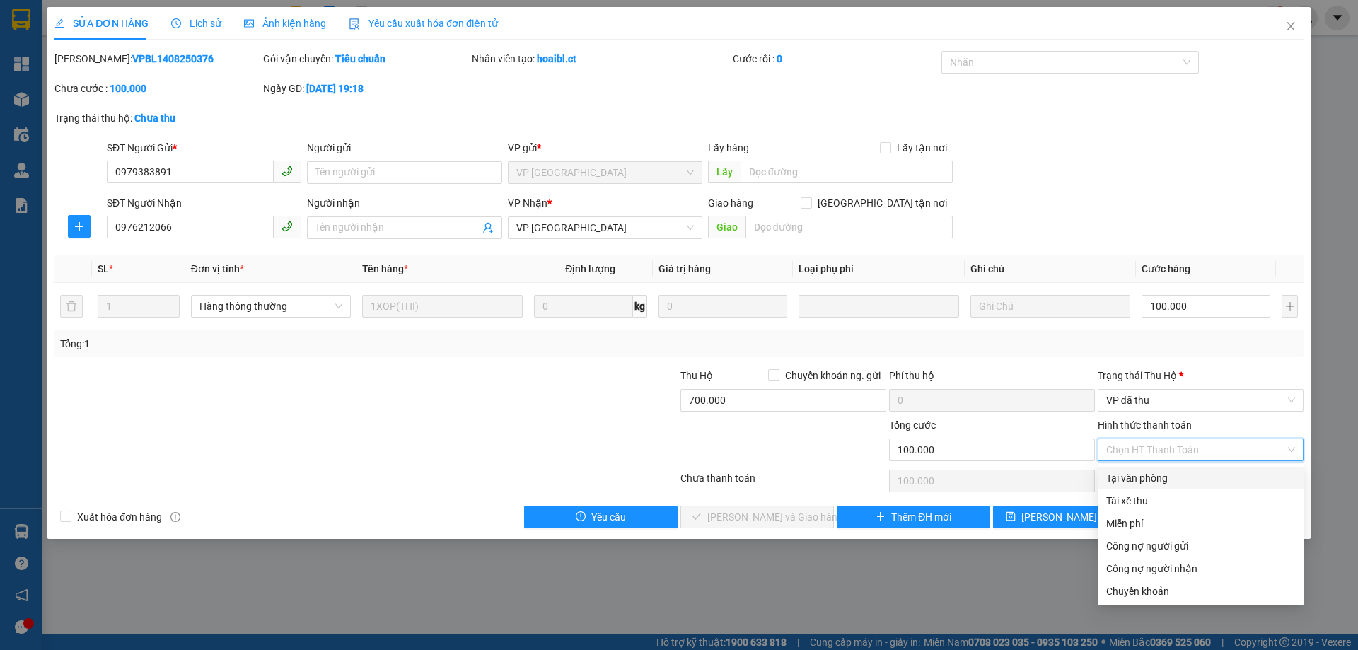
click at [1141, 483] on div "Tại văn phòng" at bounding box center [1200, 478] width 189 height 16
type input "0"
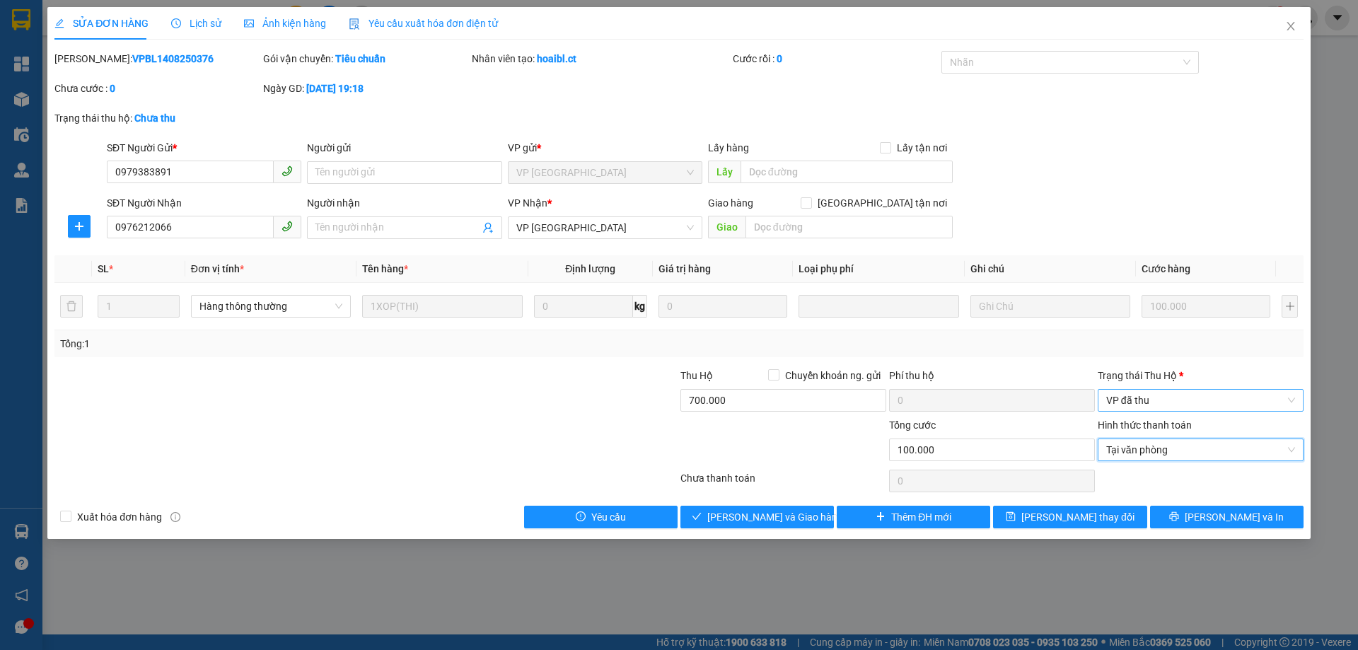
click at [1139, 404] on span "VP đã thu" at bounding box center [1200, 400] width 189 height 21
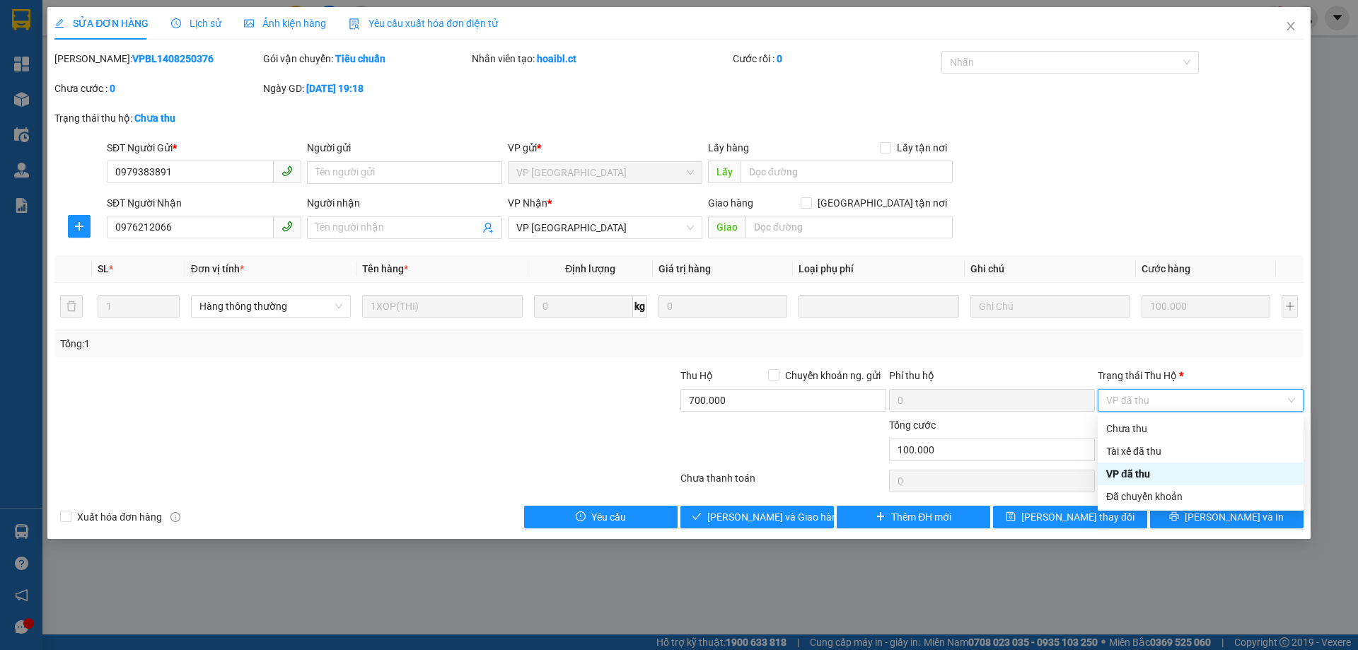
click at [1139, 404] on span "VP đã thu" at bounding box center [1200, 400] width 189 height 21
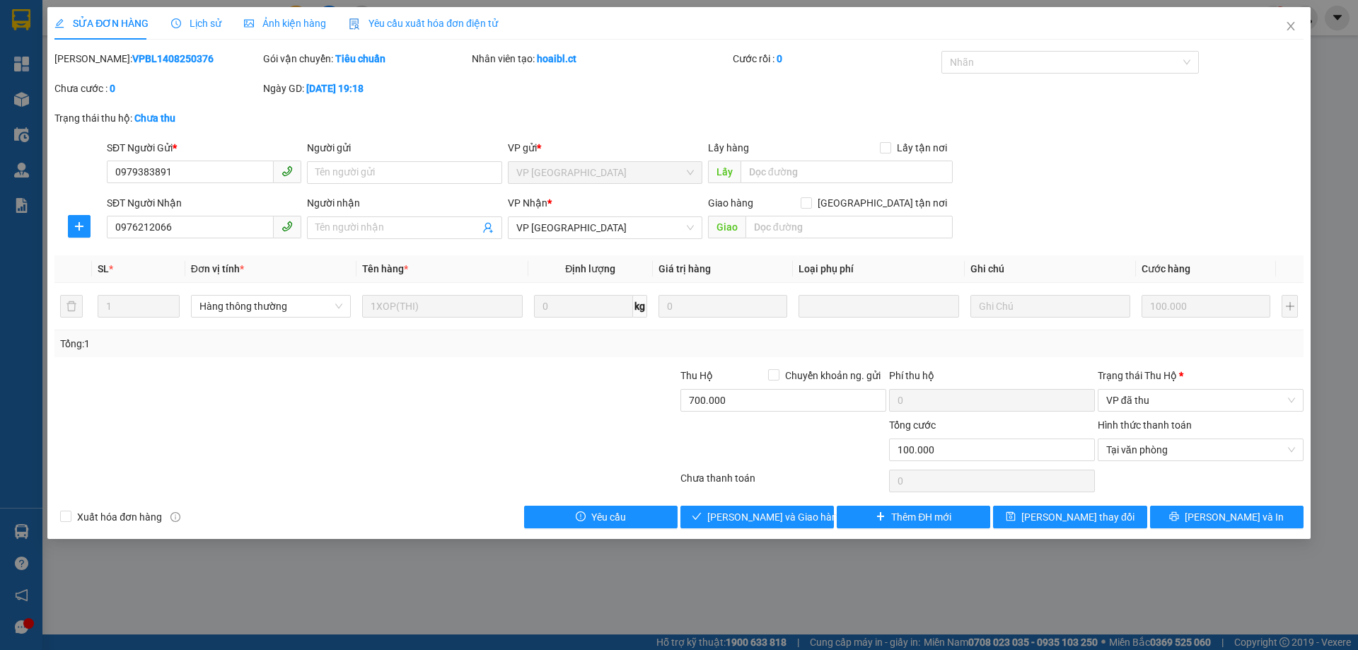
click at [796, 470] on div "Chưa thanh toán" at bounding box center [783, 482] width 209 height 25
click at [785, 523] on span "Lưu và Giao hàng" at bounding box center [775, 517] width 136 height 16
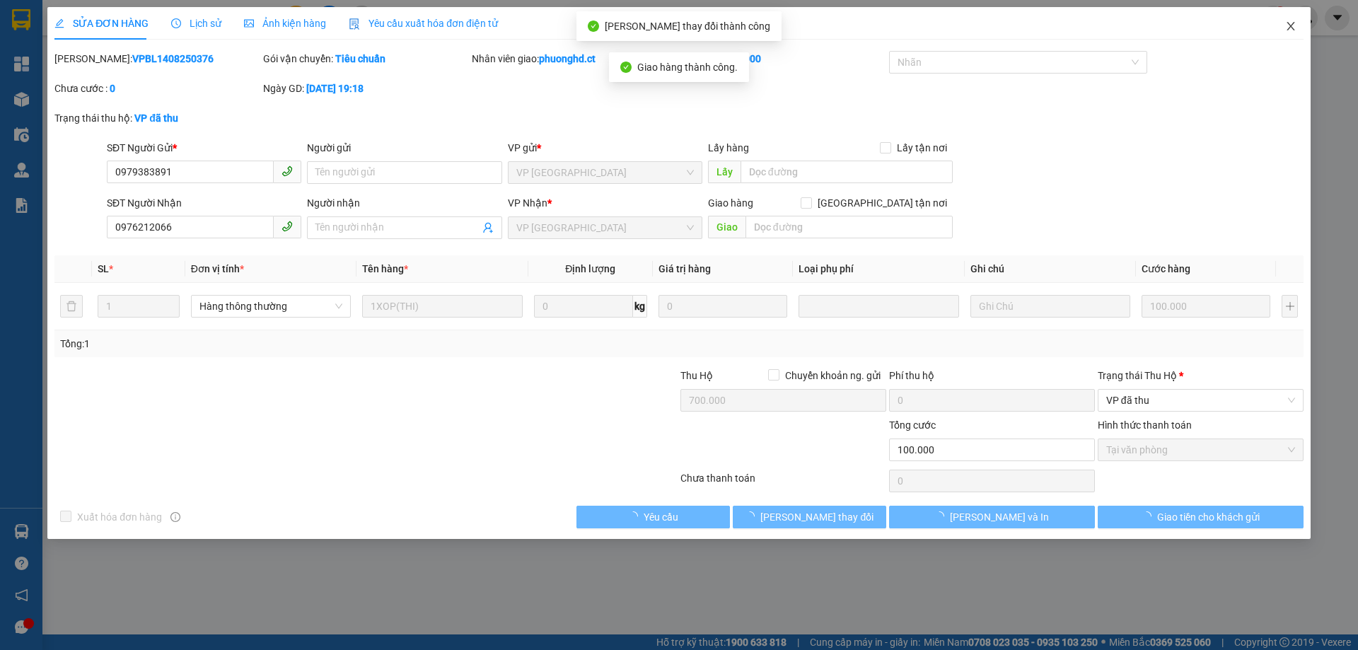
click at [1282, 35] on span "Close" at bounding box center [1291, 27] width 40 height 40
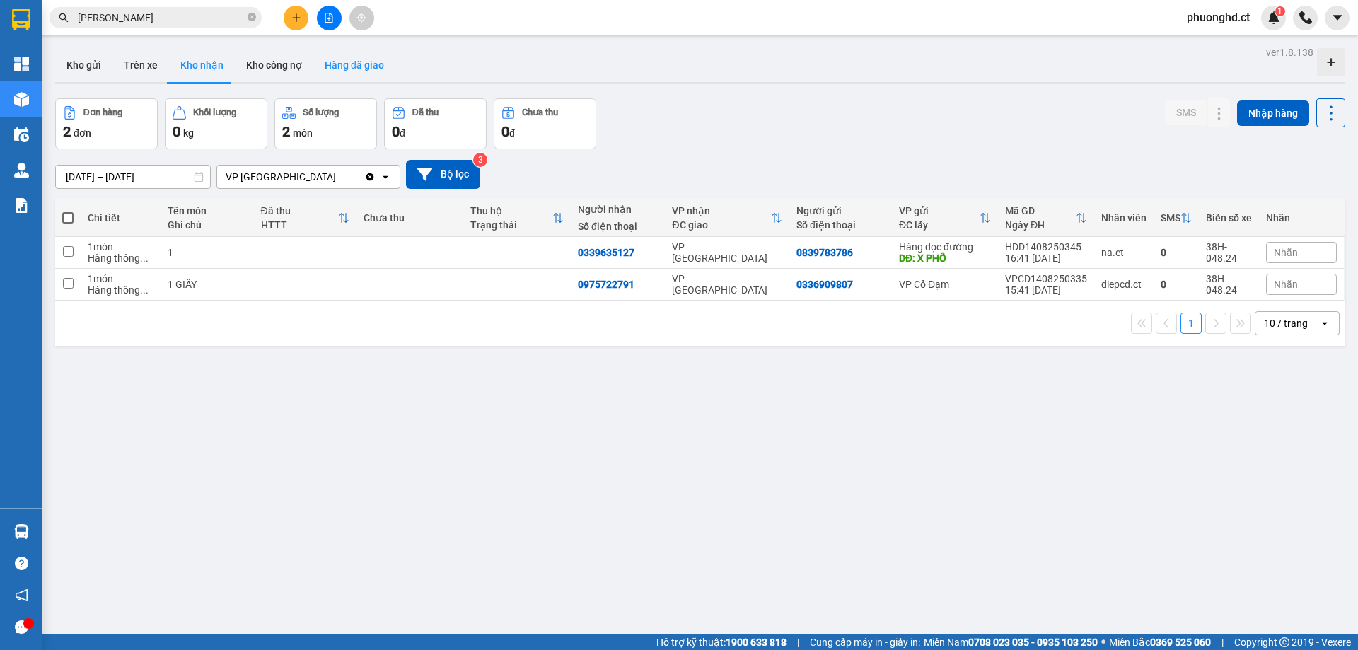
click at [327, 65] on button "Hàng đã giao" at bounding box center [354, 65] width 82 height 34
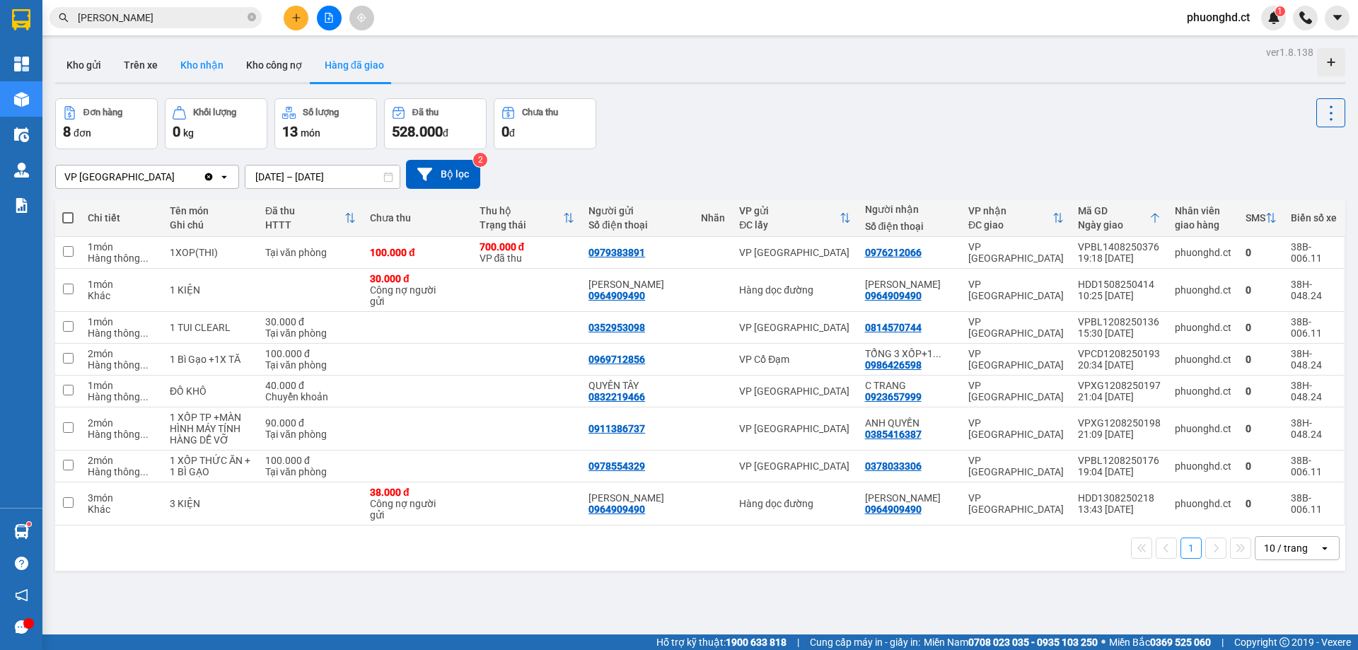
click at [194, 66] on button "Kho nhận" at bounding box center [202, 65] width 66 height 34
